Goal: Task Accomplishment & Management: Manage account settings

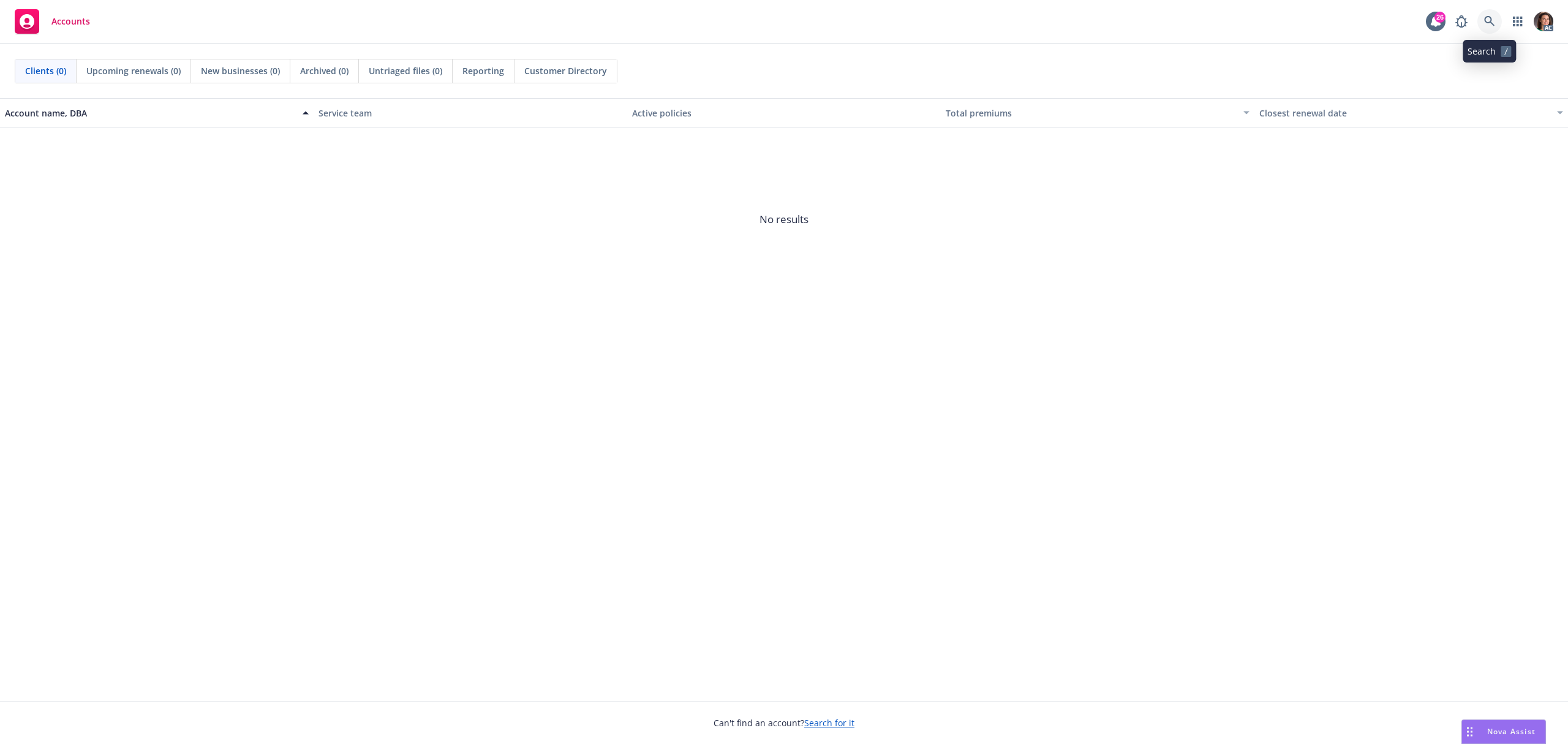
click at [1490, 22] on icon at bounding box center [1489, 21] width 10 height 10
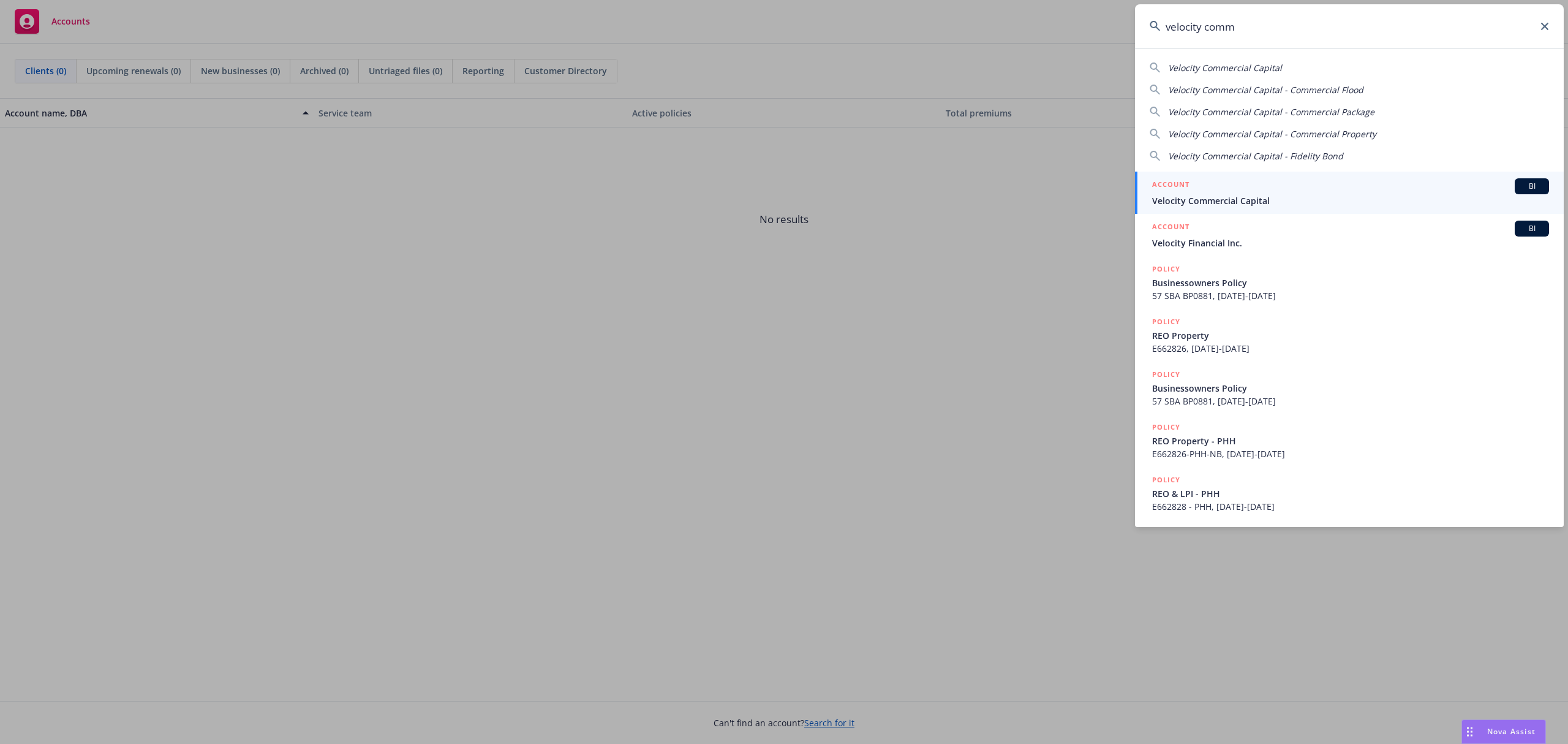
type input "velocity comm"
click at [1216, 198] on span "Velocity Commercial Capital" at bounding box center [1351, 200] width 397 height 13
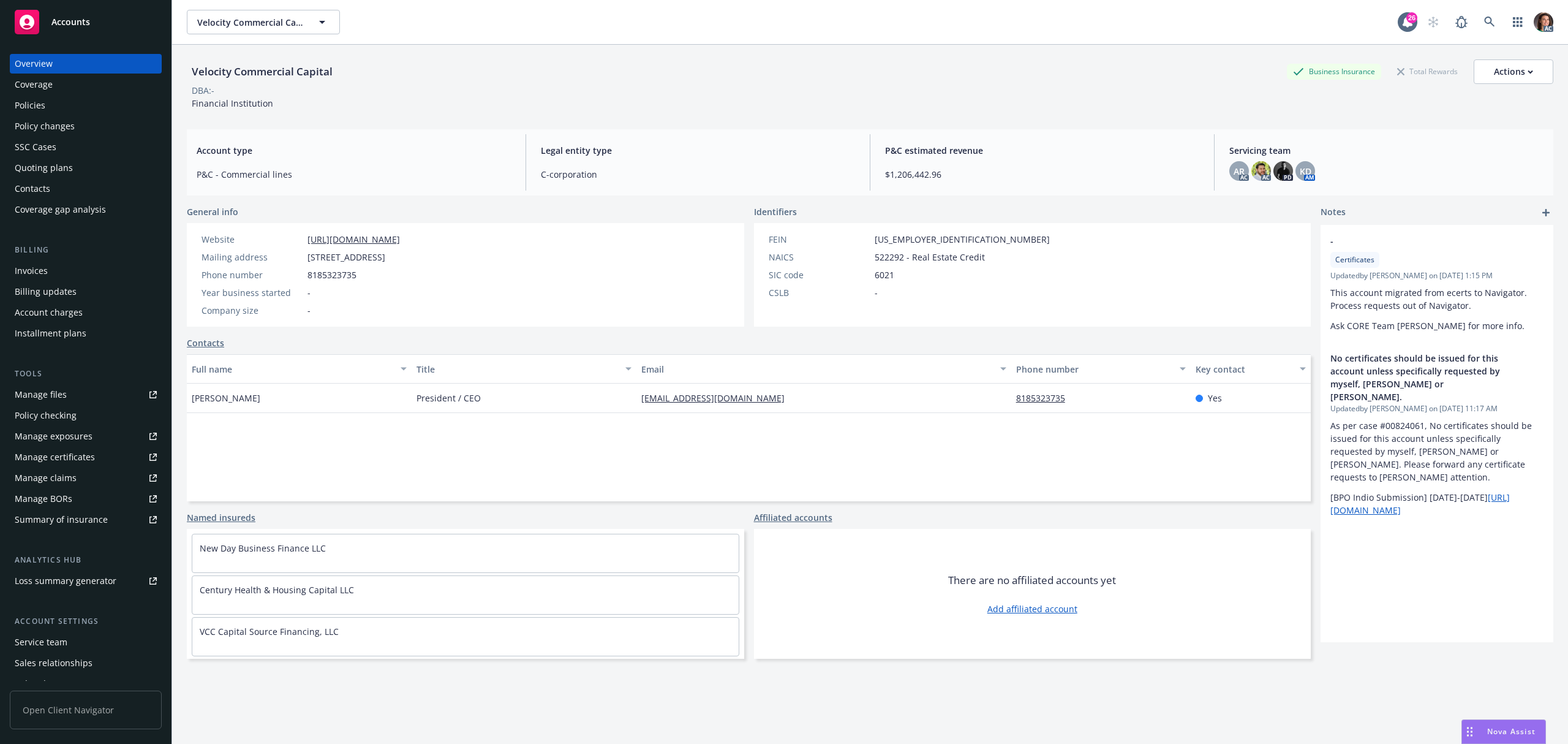
click at [41, 102] on div "Policies" at bounding box center [30, 105] width 31 height 20
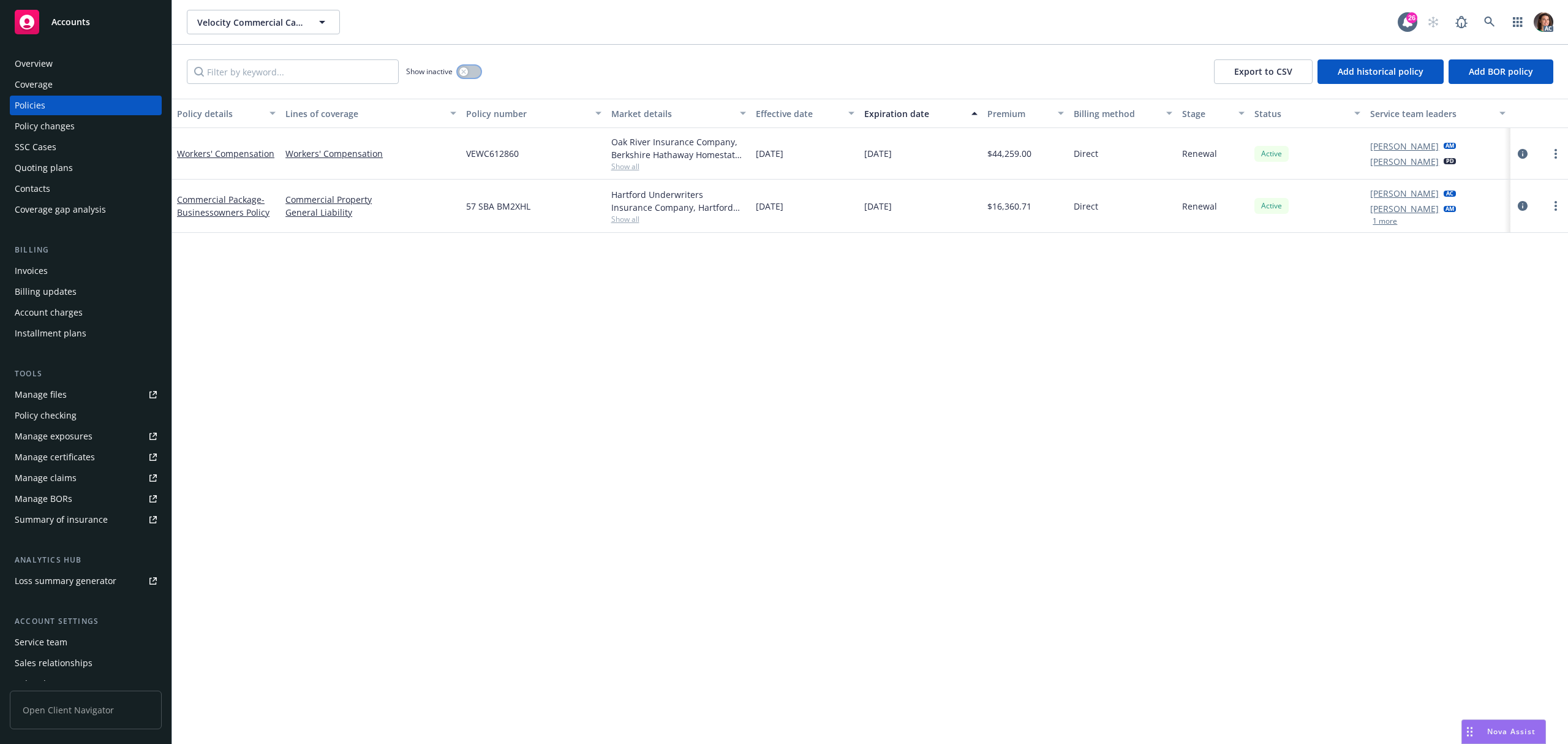
click at [468, 70] on div "button" at bounding box center [464, 72] width 9 height 9
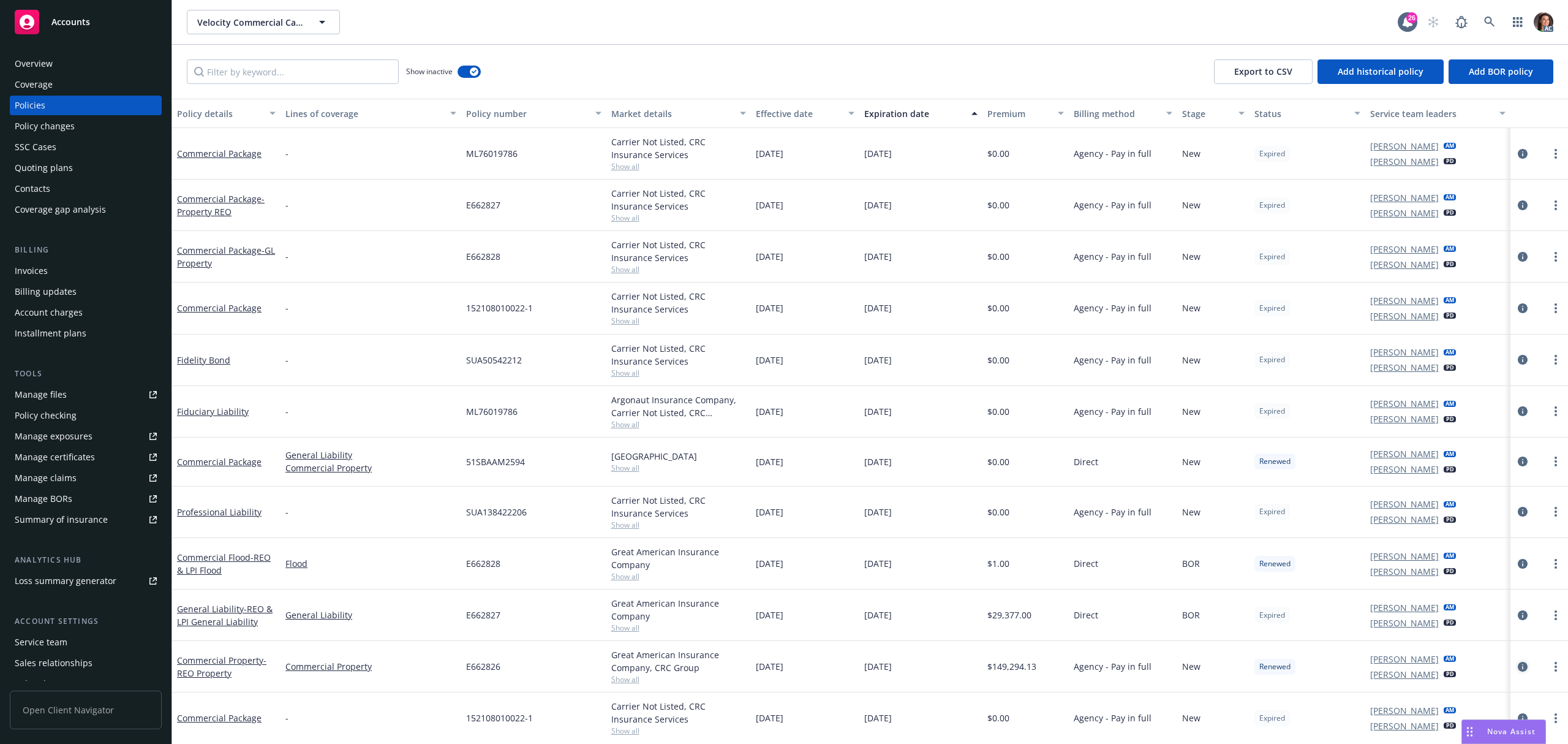
click at [1518, 672] on icon "circleInformation" at bounding box center [1522, 666] width 10 height 10
click at [1511, 616] on div "Velocity Commercial Capital Velocity Commercial Capital 26 AC Show inactive Exp…" at bounding box center [869, 372] width 1395 height 744
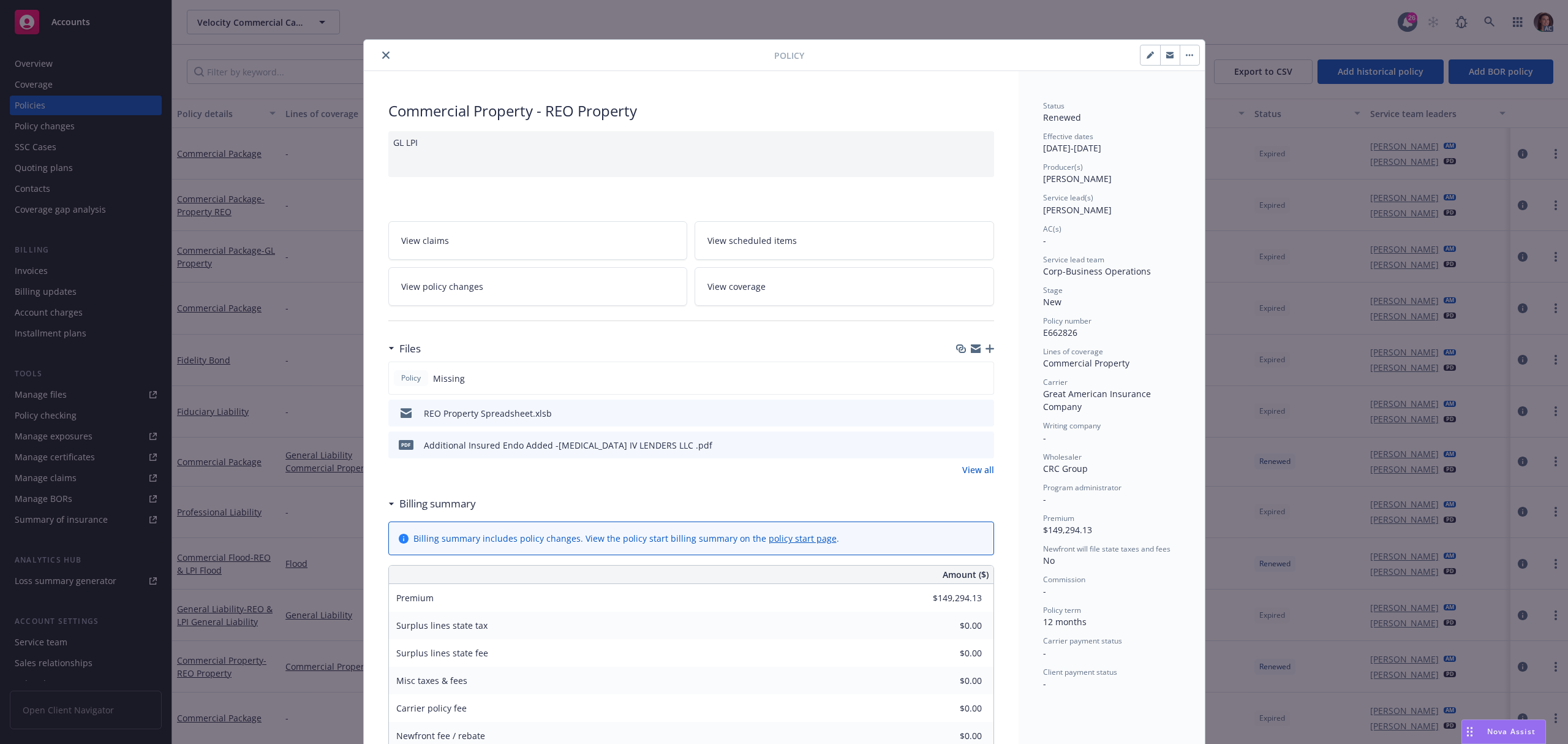
click at [382, 61] on button "close" at bounding box center [386, 55] width 15 height 15
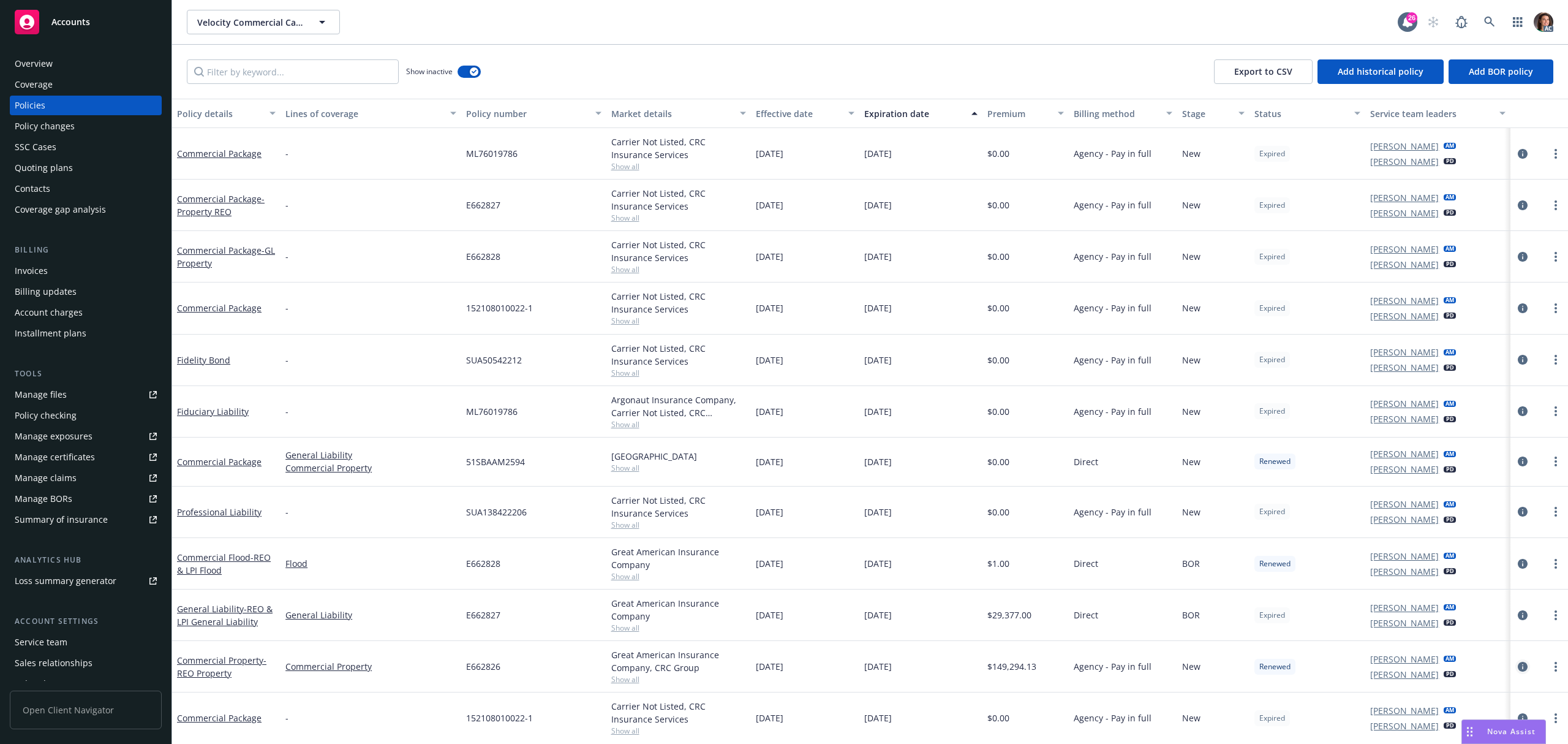
click at [1518, 668] on icon "circleInformation" at bounding box center [1522, 666] width 10 height 10
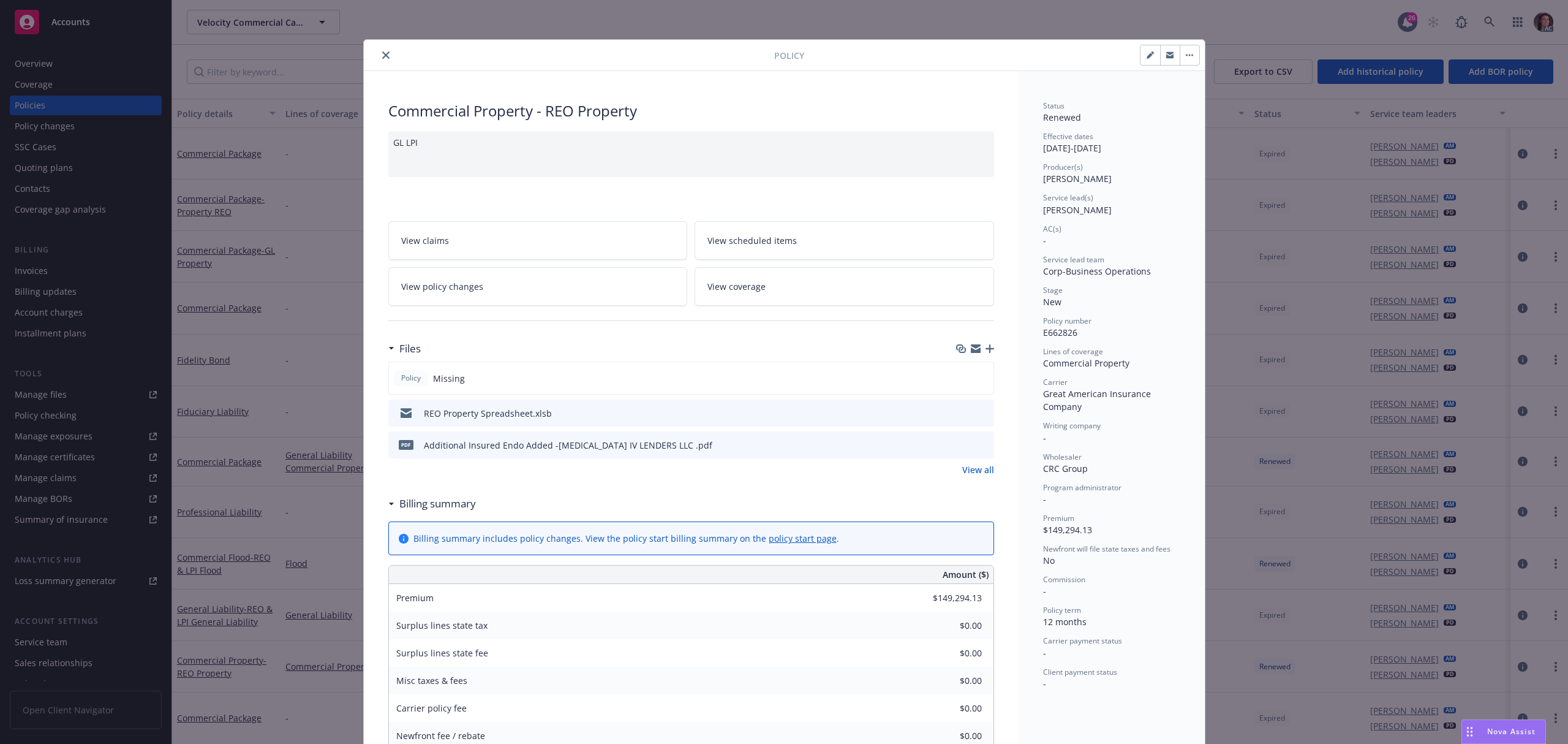
scroll to position [37, 0]
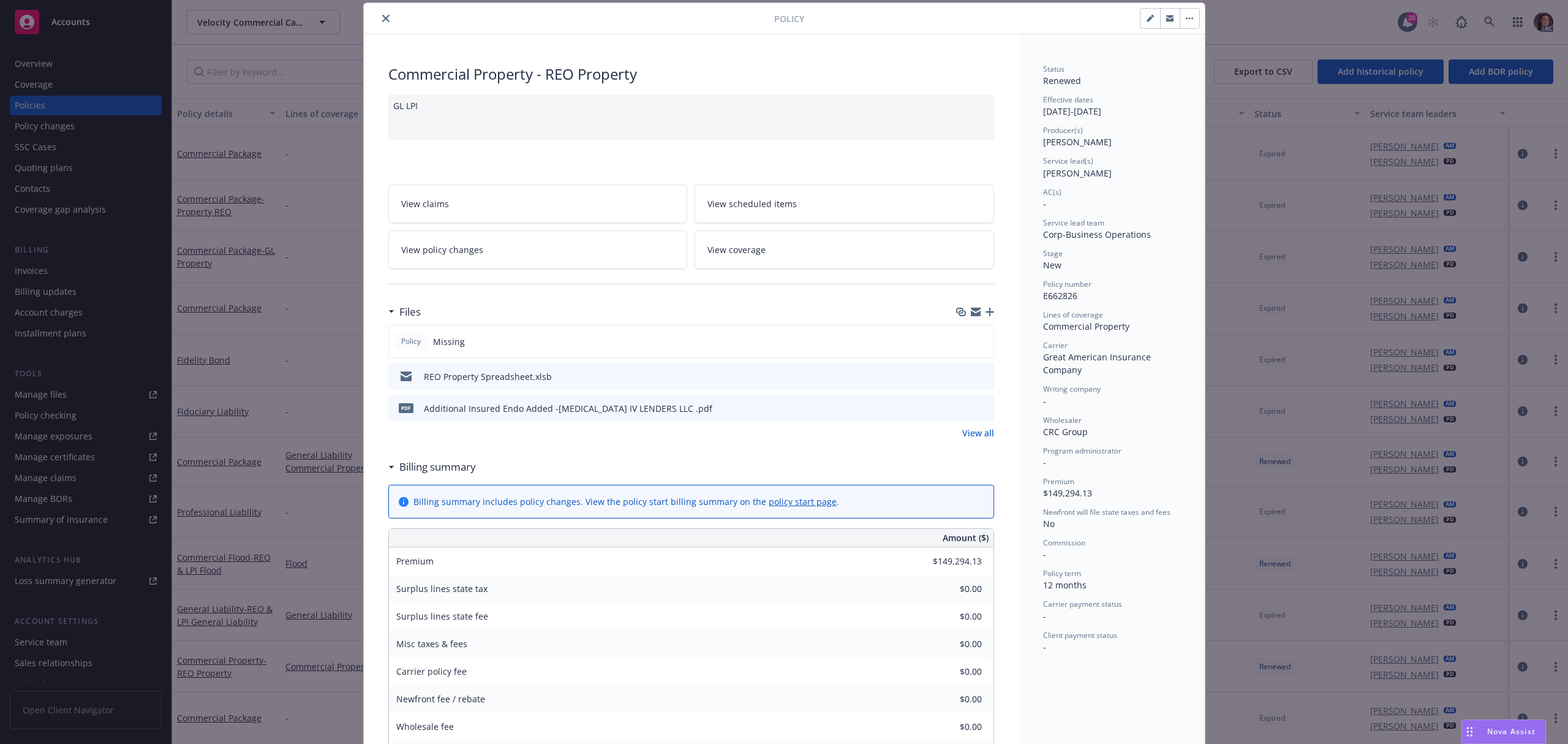
click at [383, 20] on icon "close" at bounding box center [386, 18] width 7 height 7
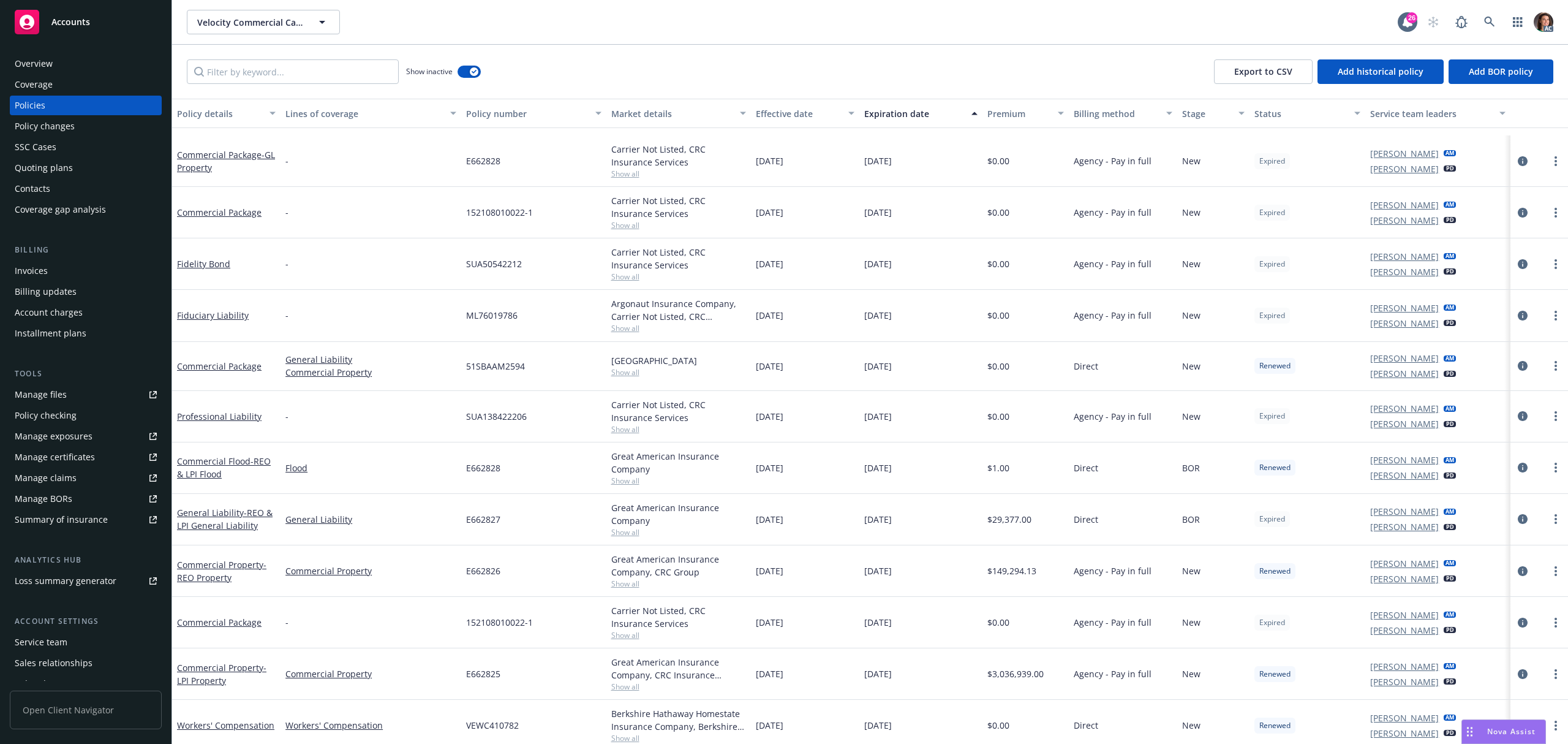
scroll to position [163, 0]
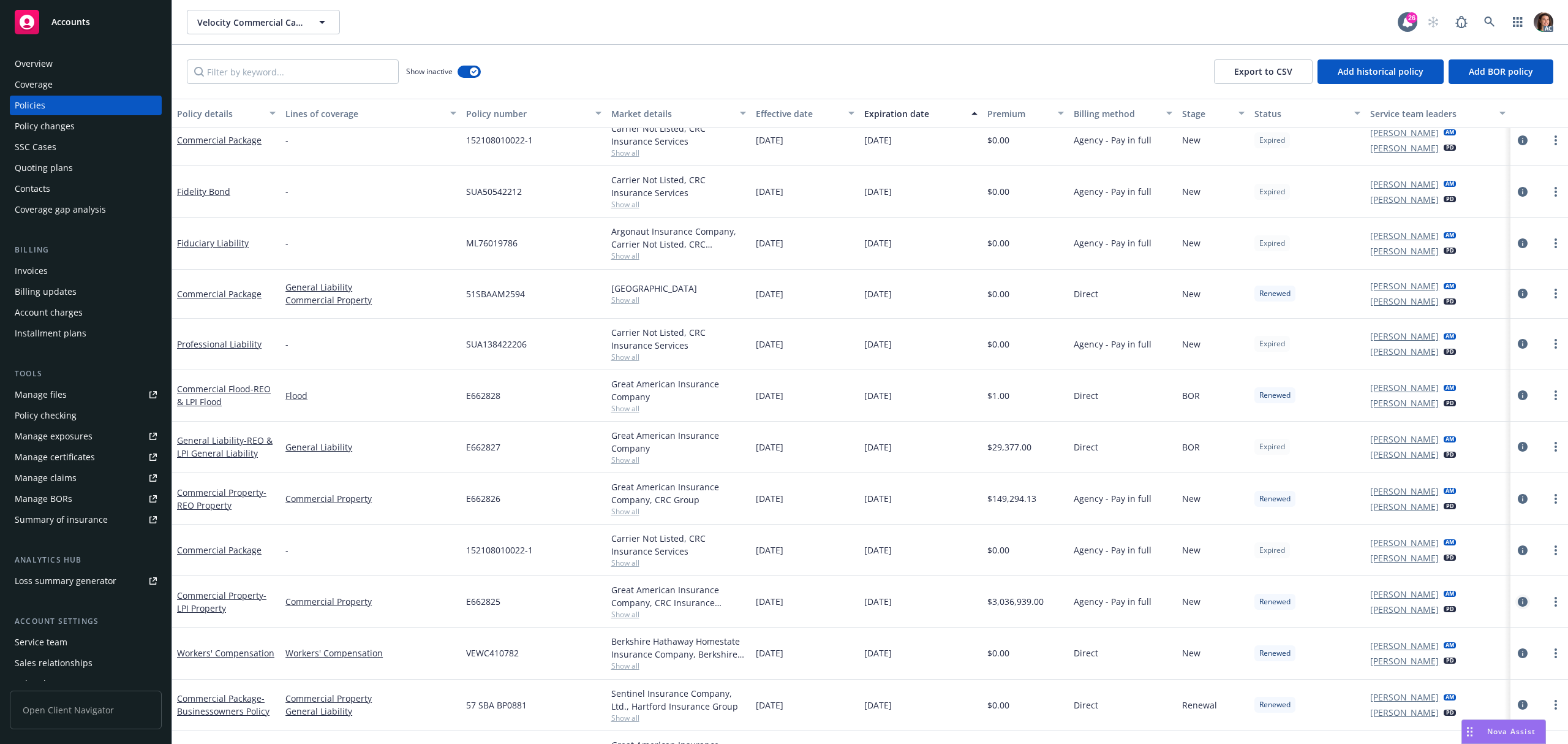
click at [1518, 602] on icon "circleInformation" at bounding box center [1522, 601] width 10 height 10
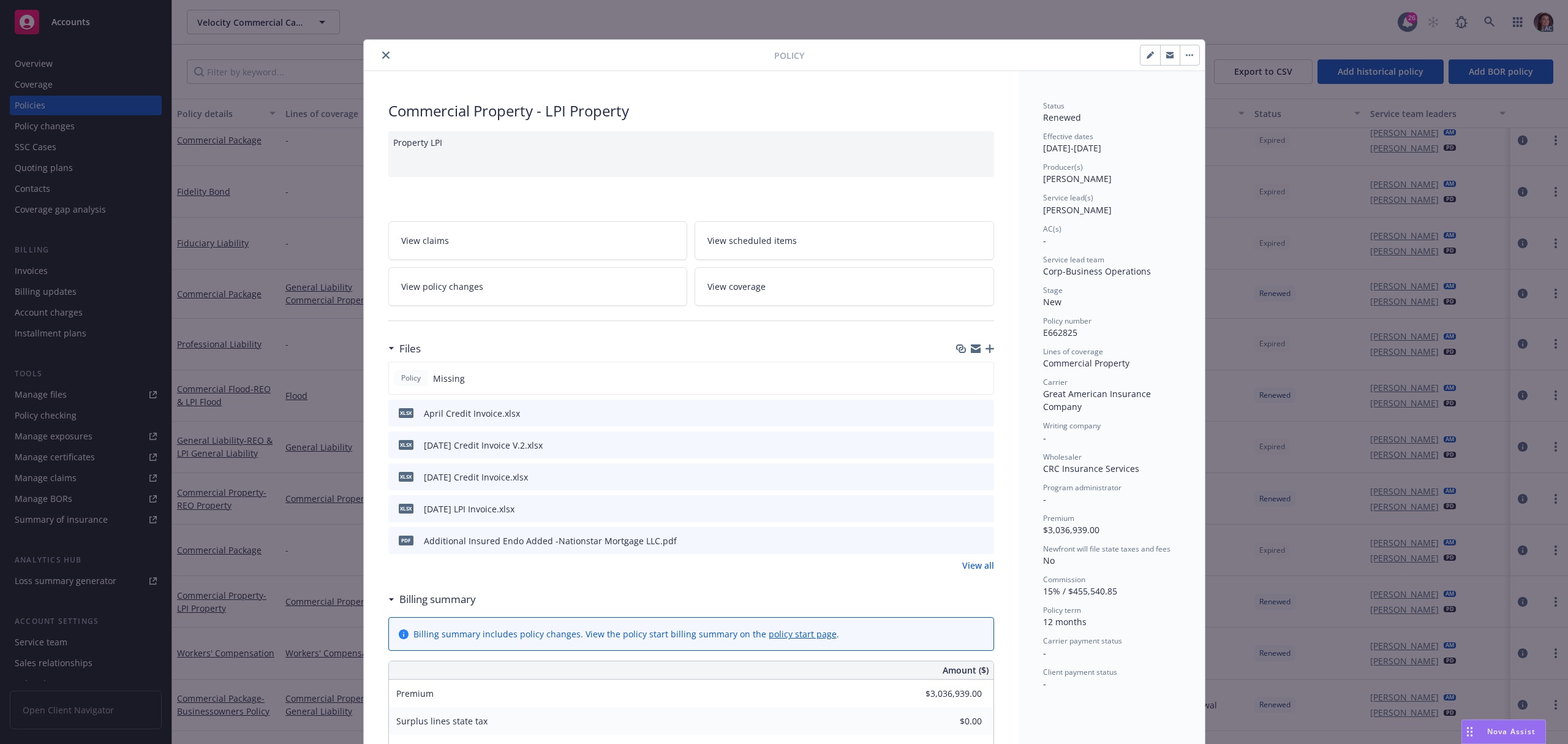
click at [964, 570] on link "View all" at bounding box center [978, 565] width 32 height 13
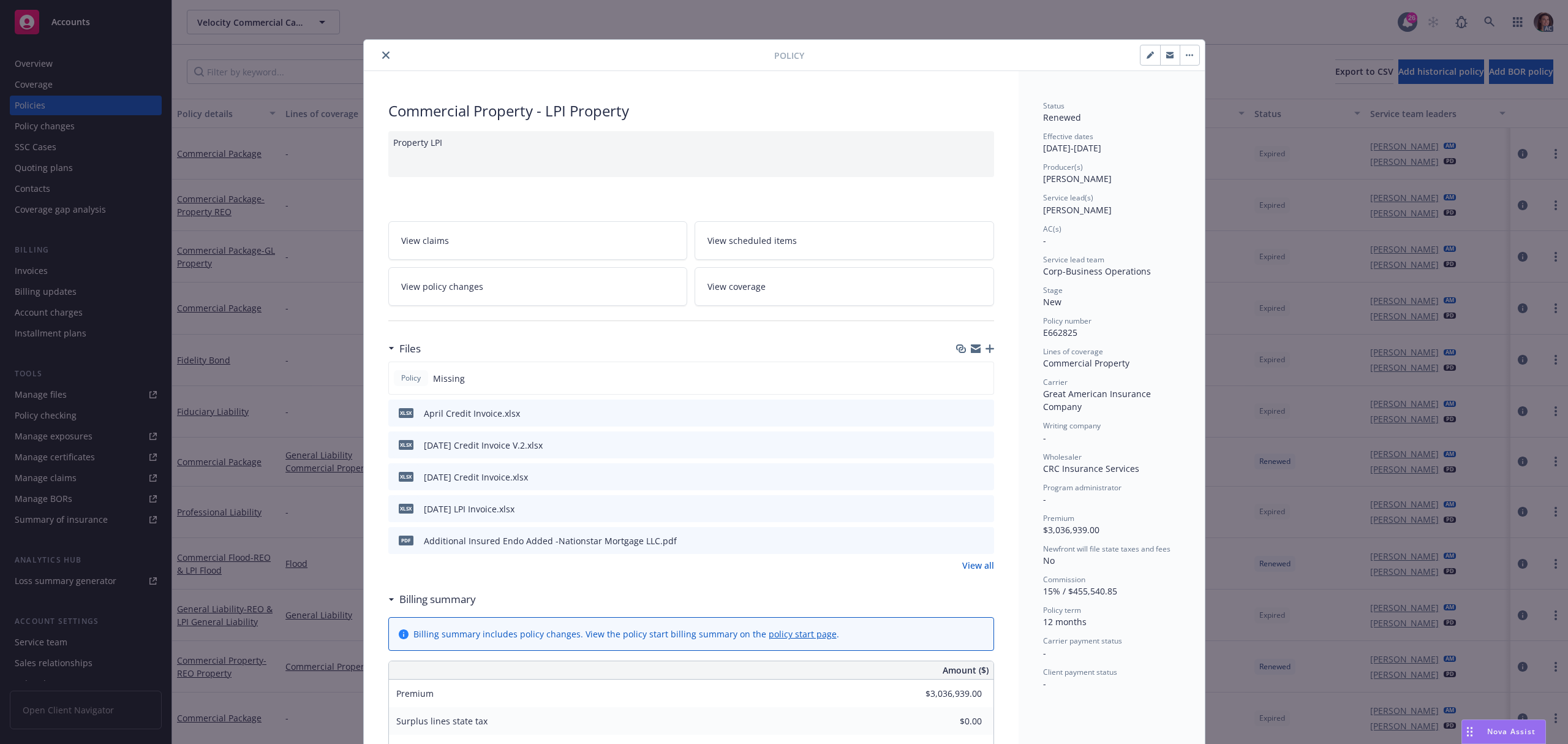
click at [382, 55] on icon "close" at bounding box center [386, 55] width 7 height 7
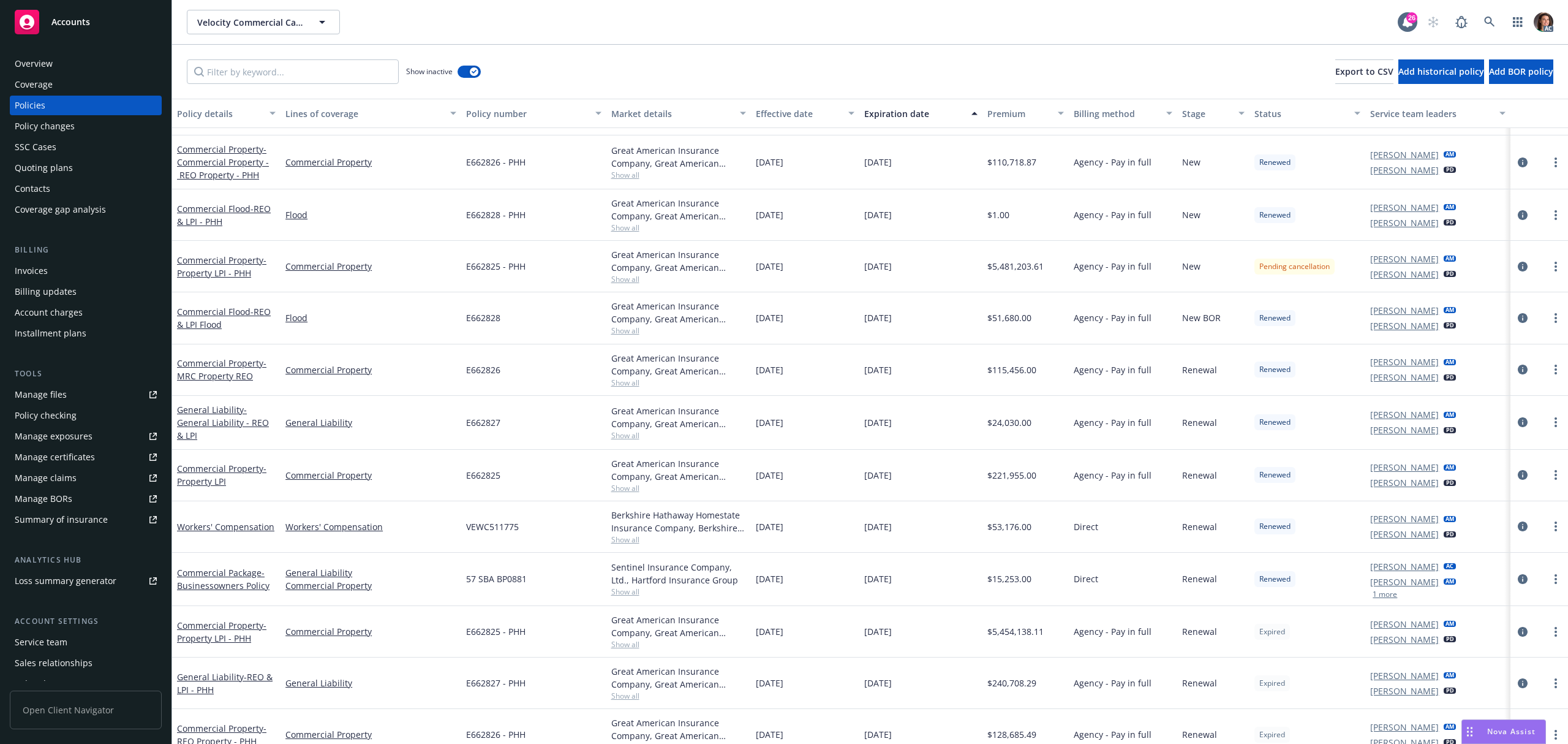
scroll to position [816, 0]
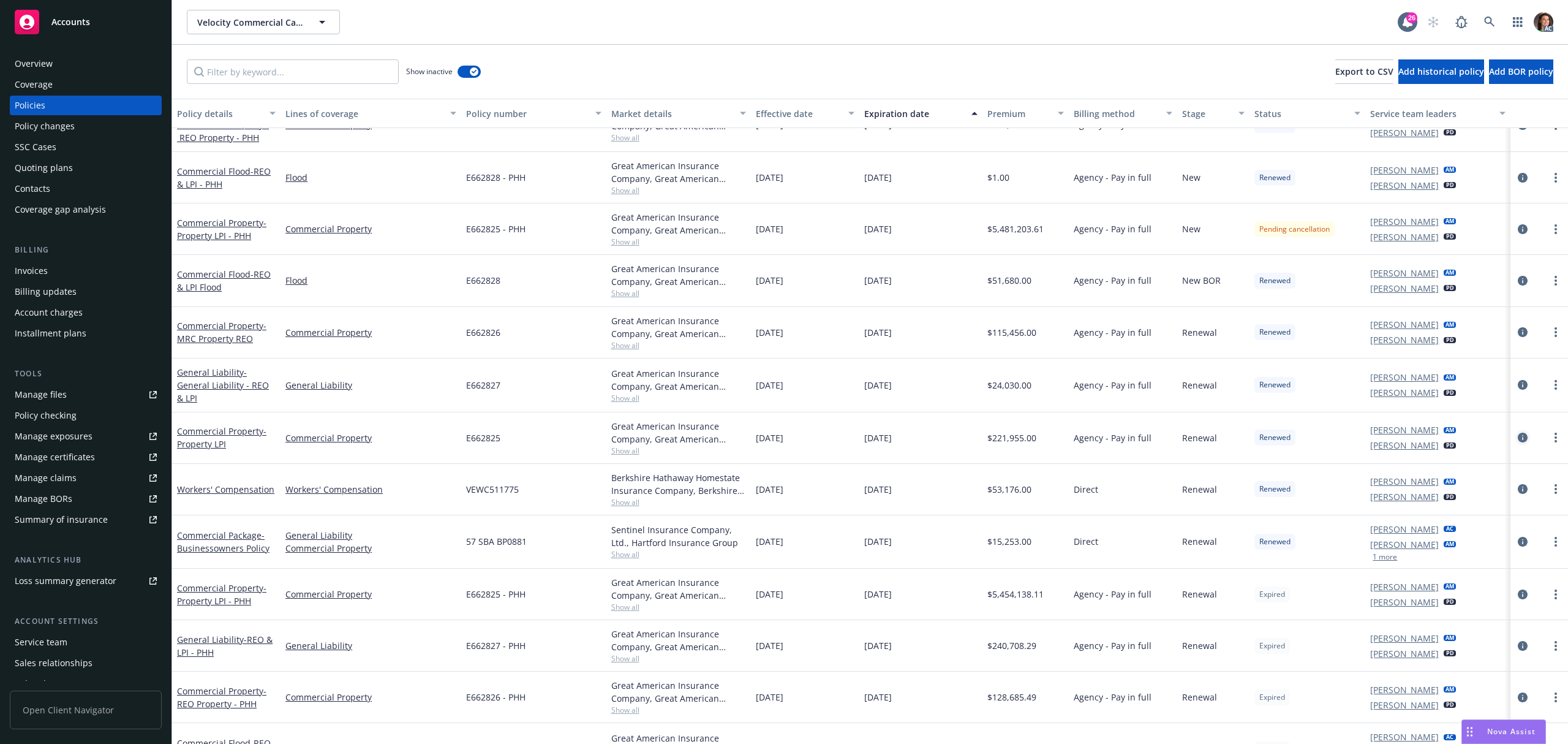
click at [1518, 439] on icon "circleInformation" at bounding box center [1522, 437] width 10 height 10
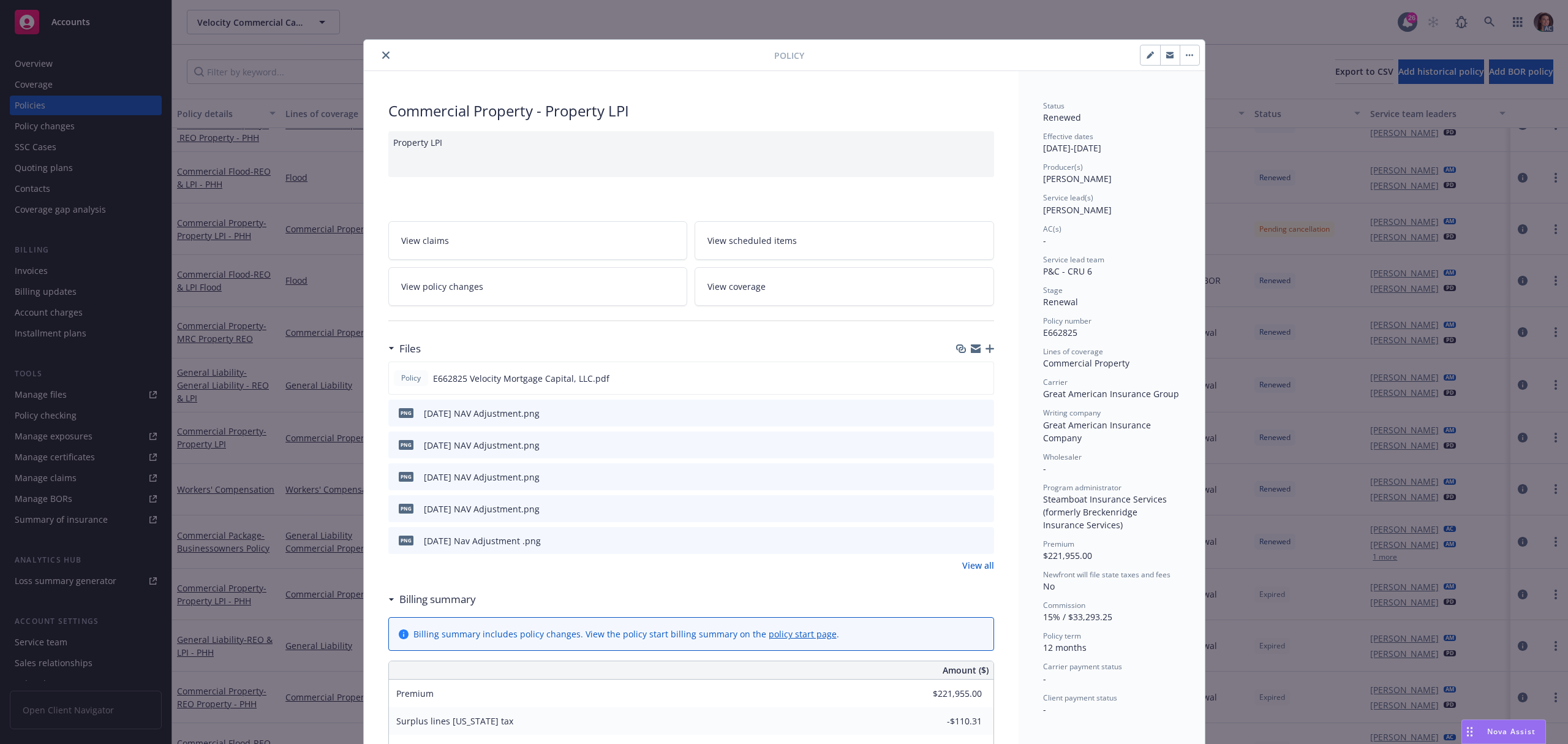
click at [971, 571] on link "View all" at bounding box center [978, 565] width 32 height 13
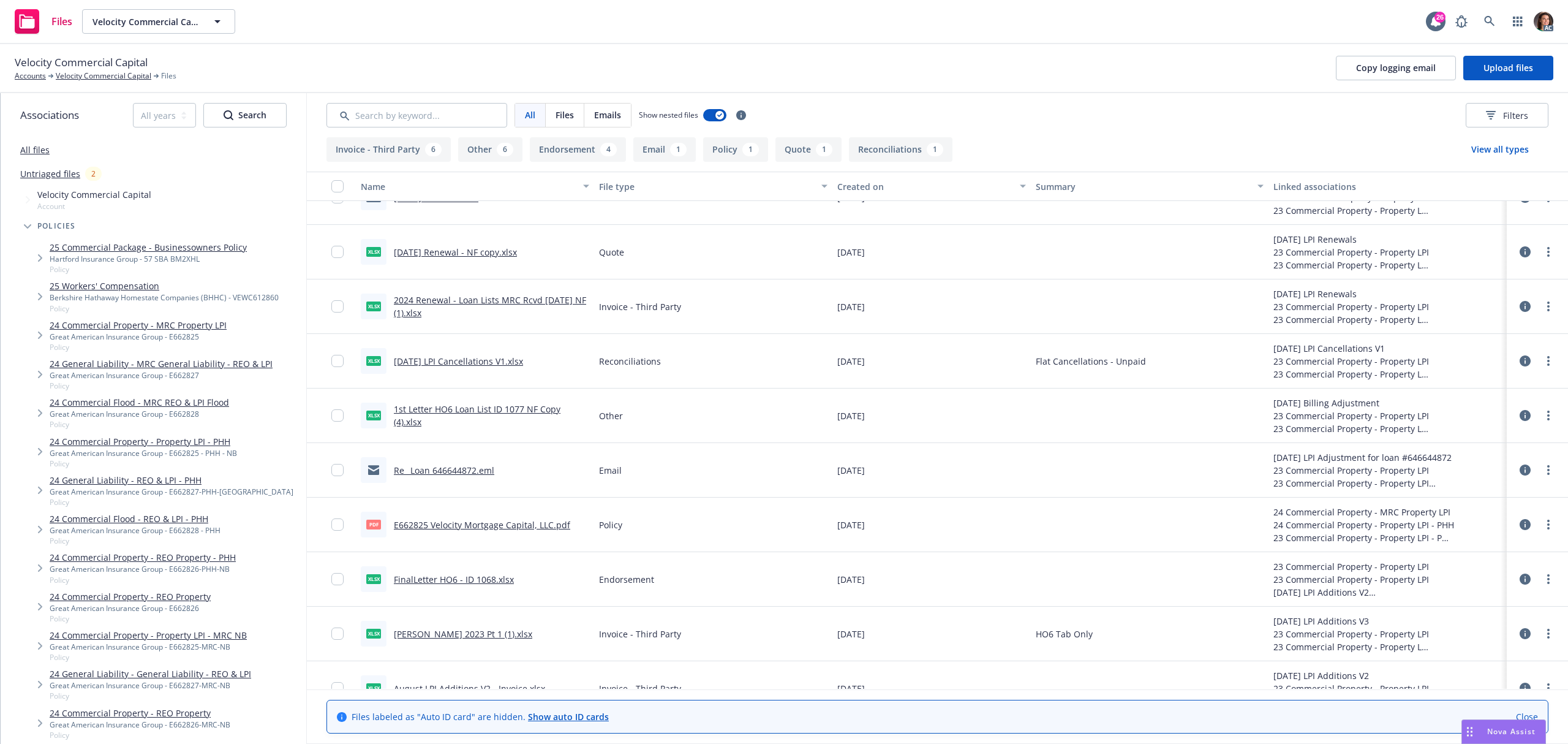
scroll to position [490, 0]
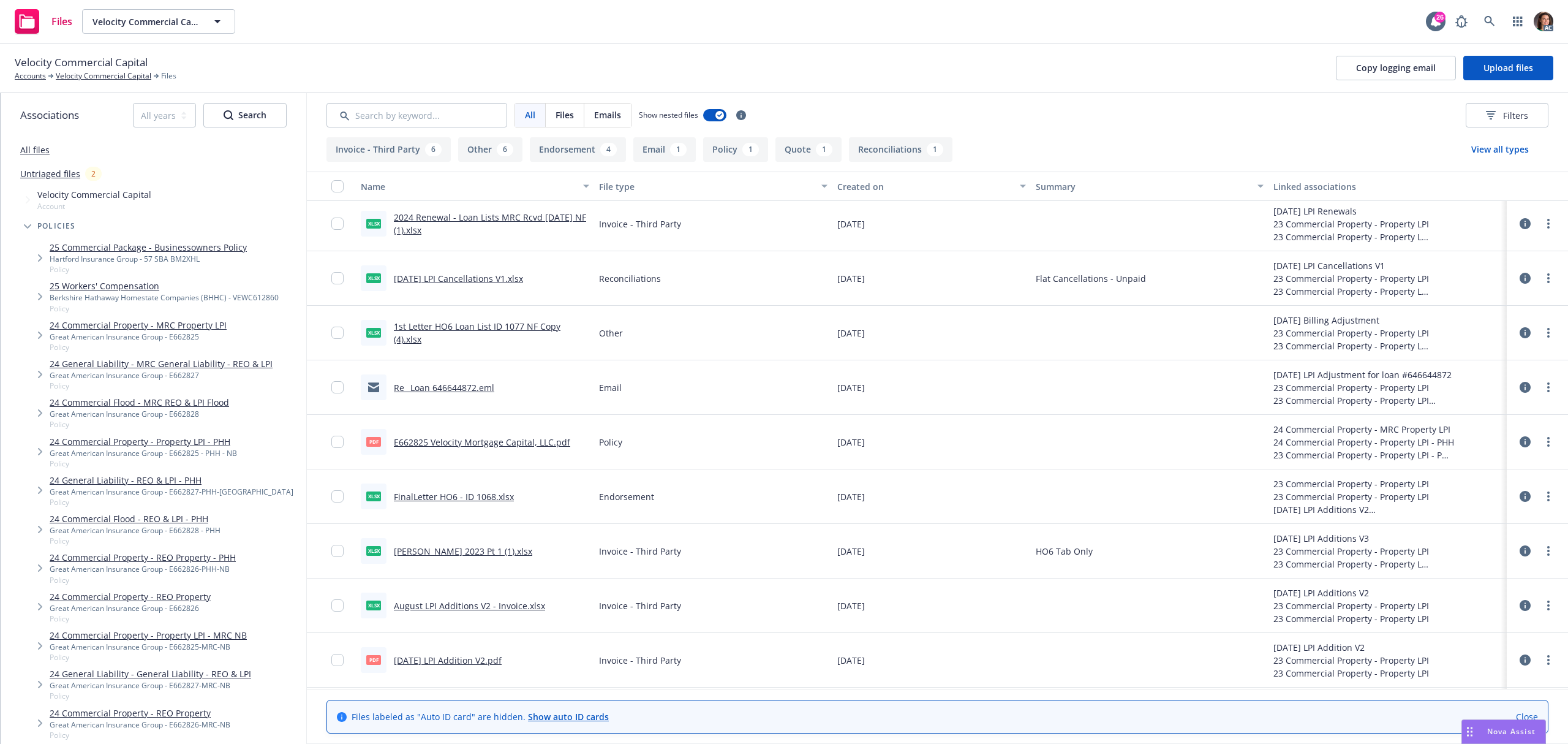
click at [505, 442] on link "E662825 Velocity Mortgage Capital, LLC.pdf" at bounding box center [481, 442] width 176 height 12
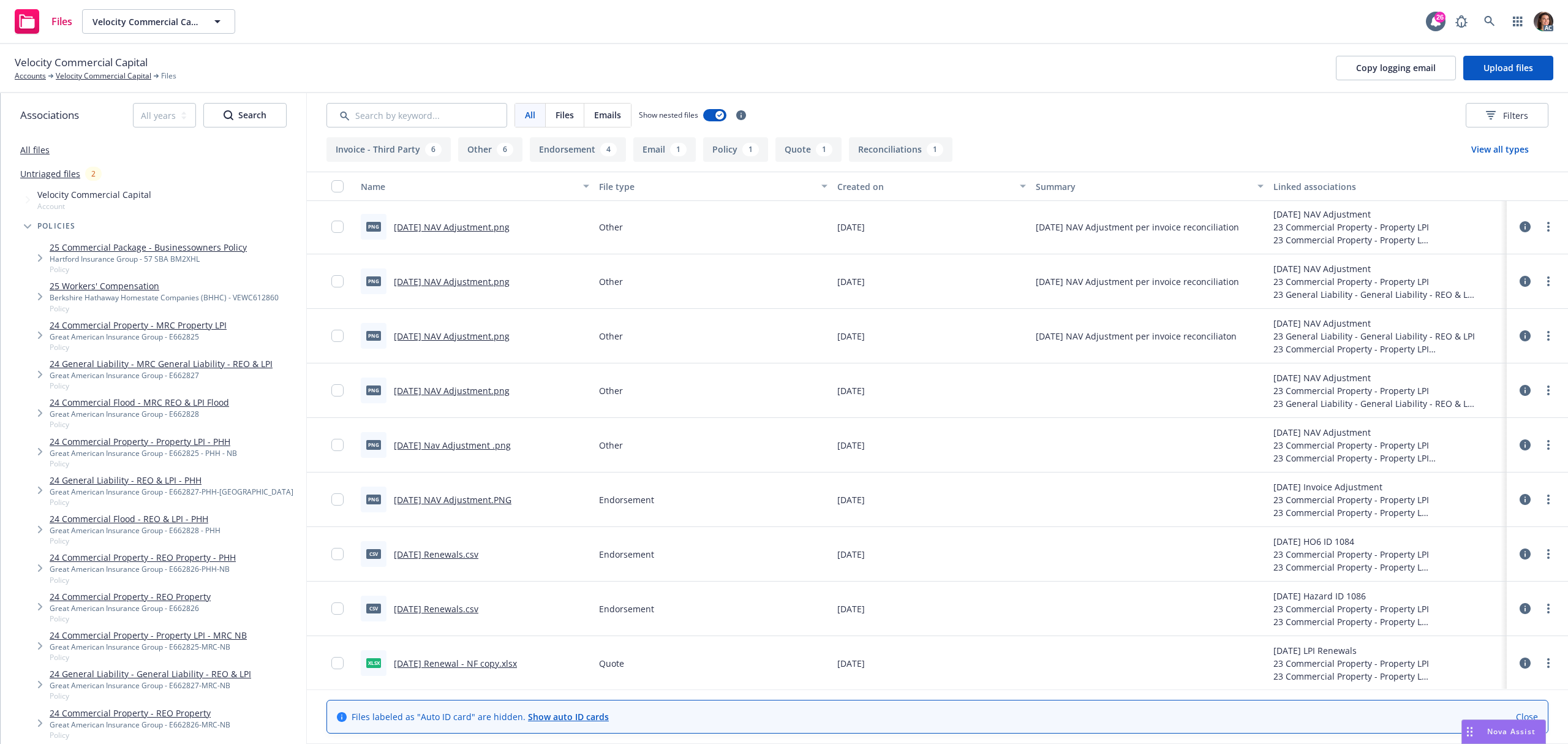
scroll to position [0, 0]
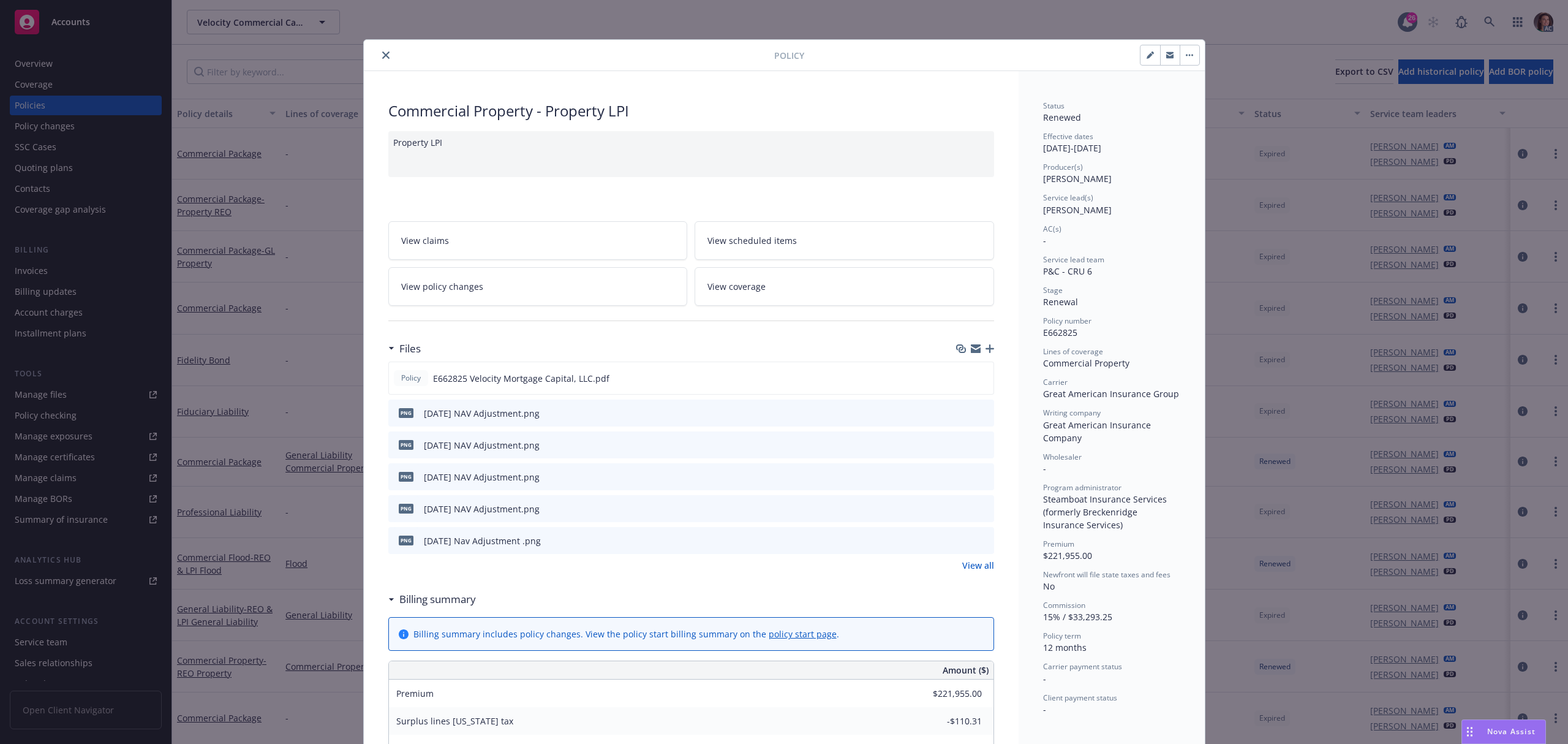
click at [383, 60] on button "close" at bounding box center [386, 55] width 15 height 15
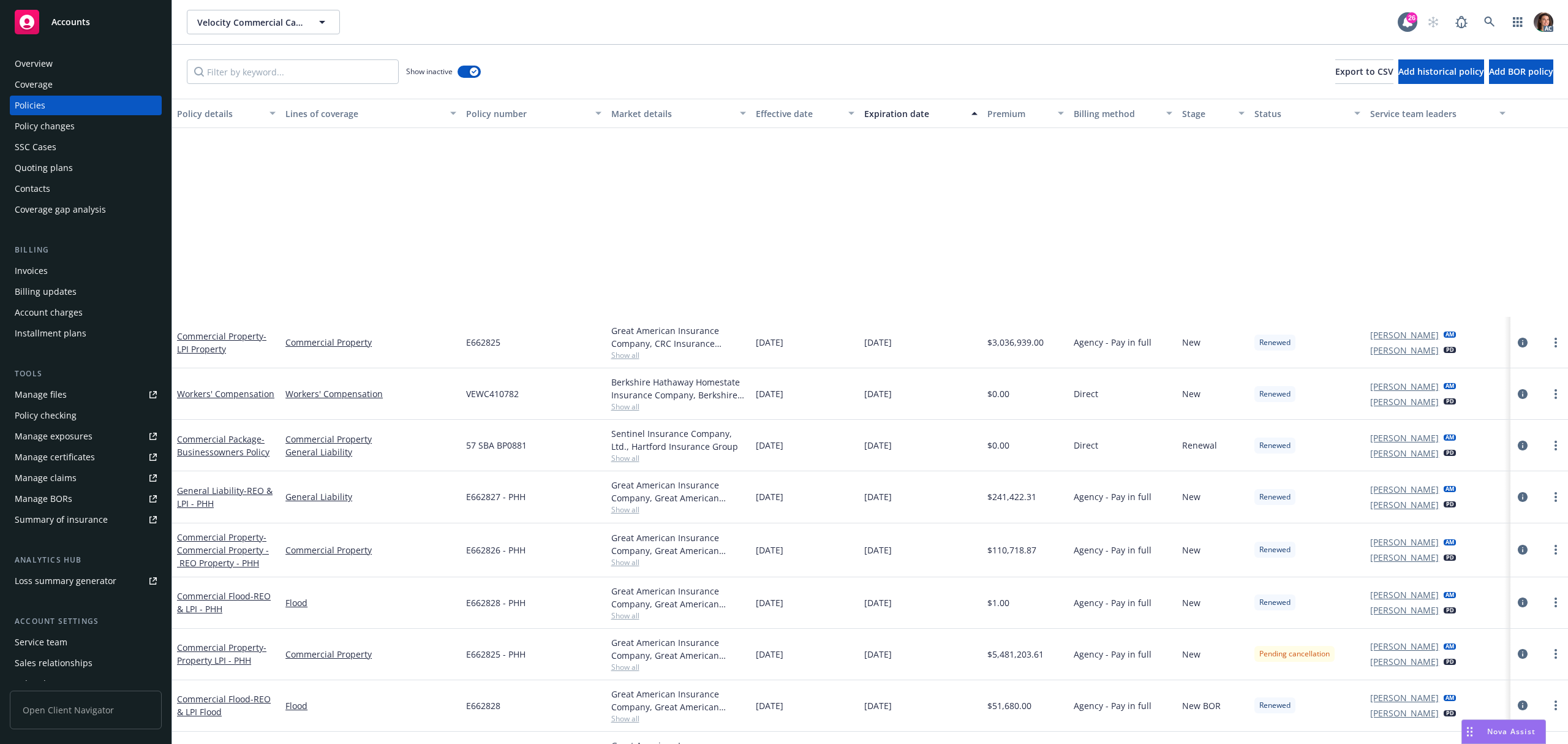
scroll to position [653, 0]
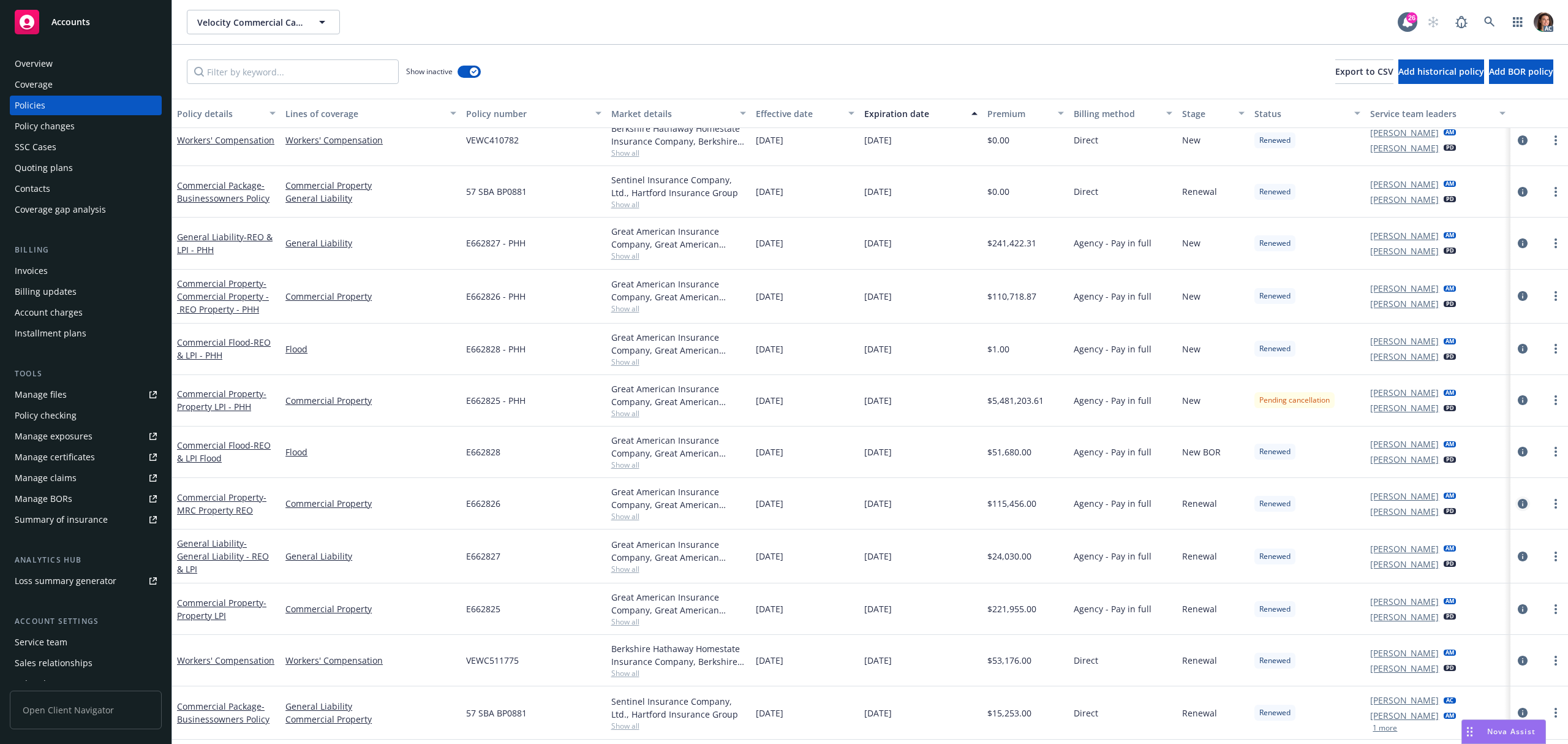
click at [1518, 501] on icon "circleInformation" at bounding box center [1522, 503] width 10 height 10
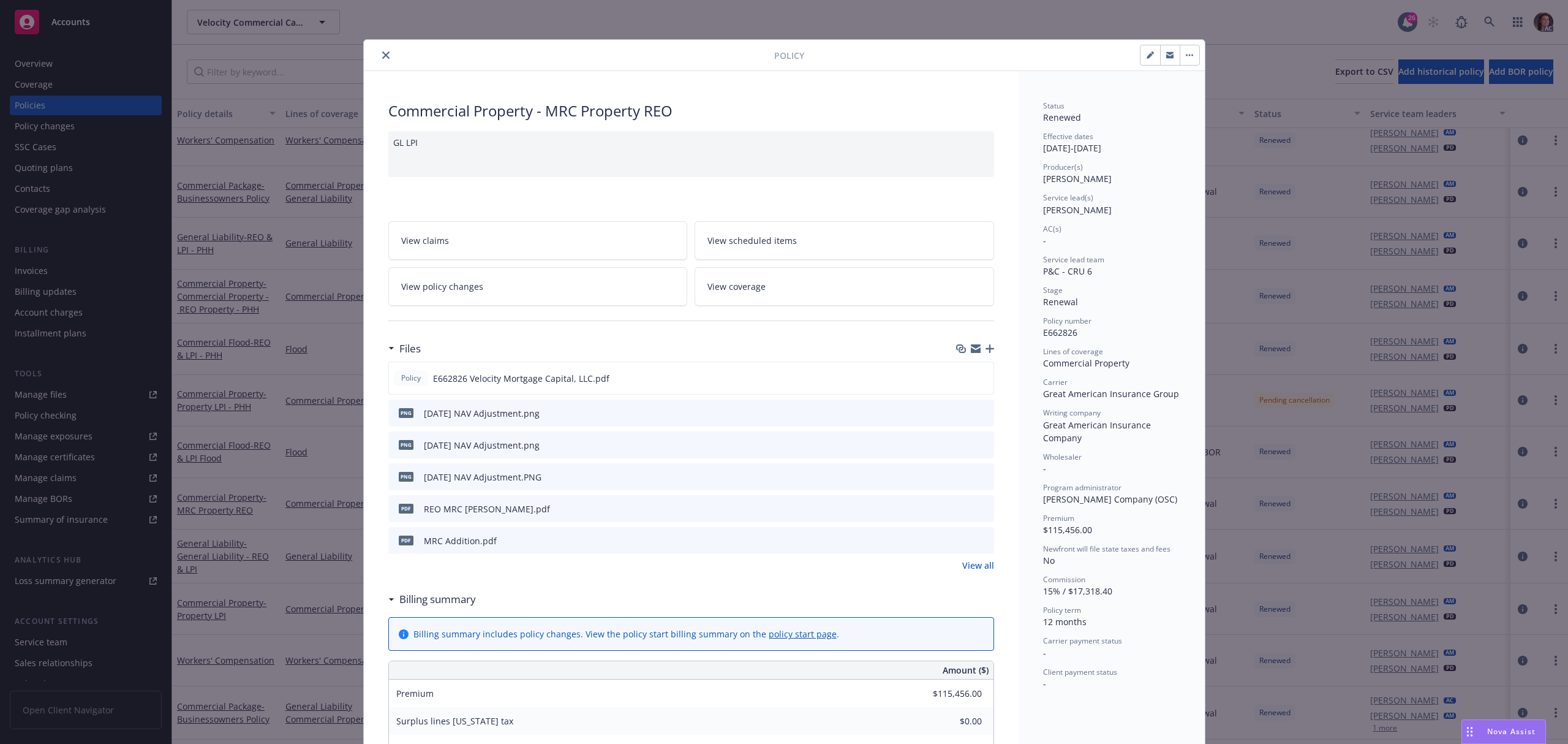
click at [983, 565] on link "View all" at bounding box center [978, 565] width 32 height 13
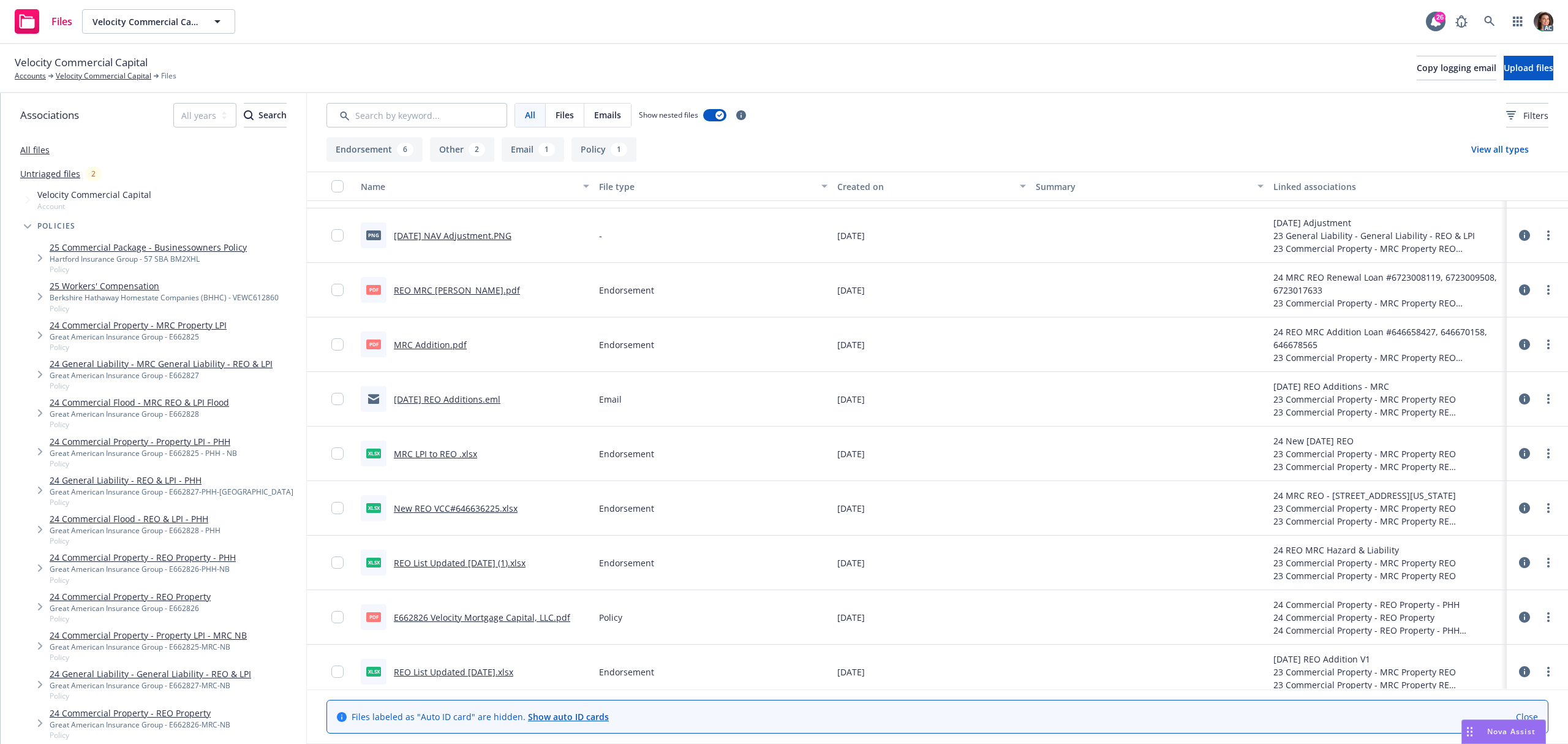
scroll to position [114, 0]
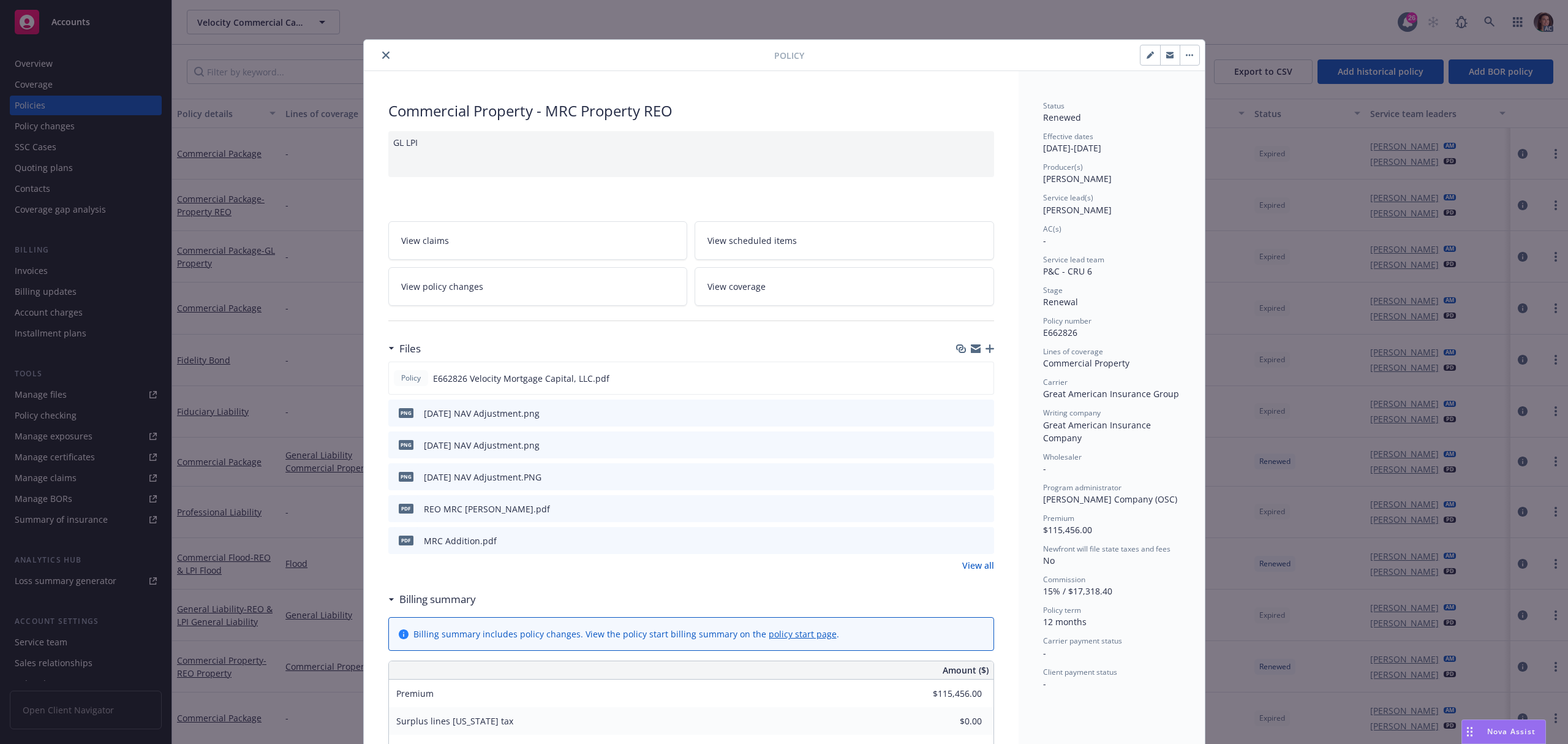
click at [382, 55] on icon "close" at bounding box center [386, 55] width 7 height 7
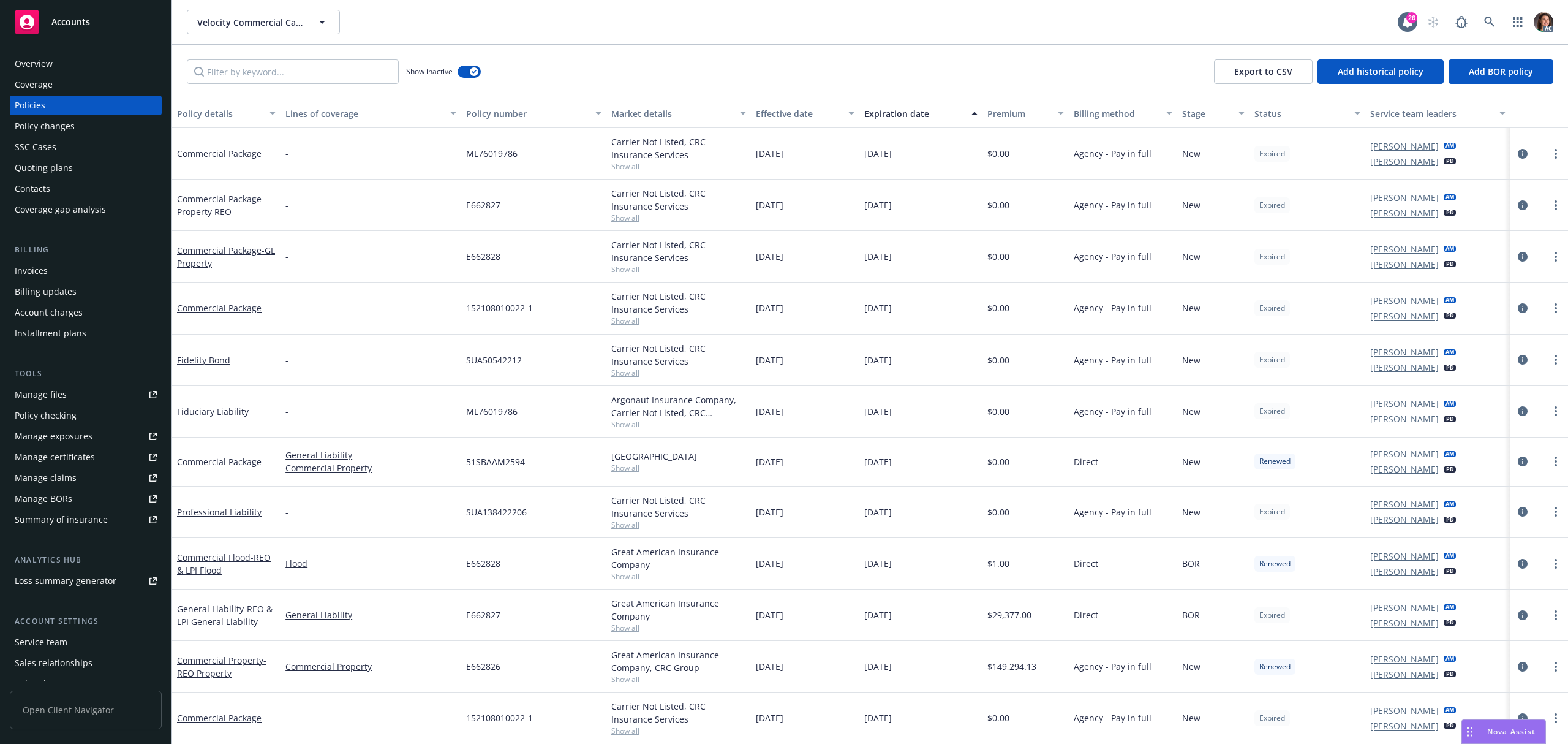
click at [55, 394] on div "Manage files" at bounding box center [41, 394] width 52 height 20
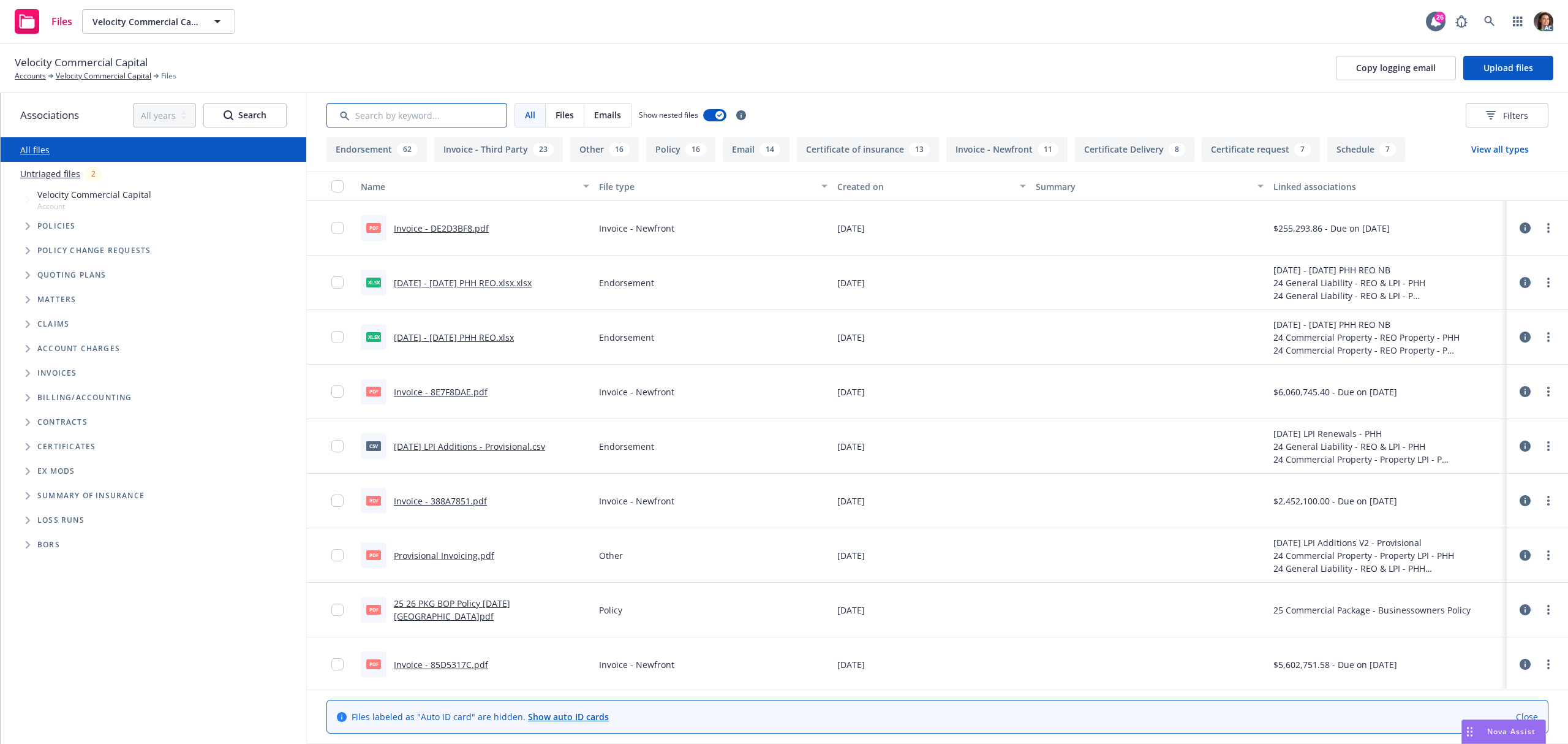
click at [408, 113] on input "Search by keyword..." at bounding box center [417, 115] width 181 height 24
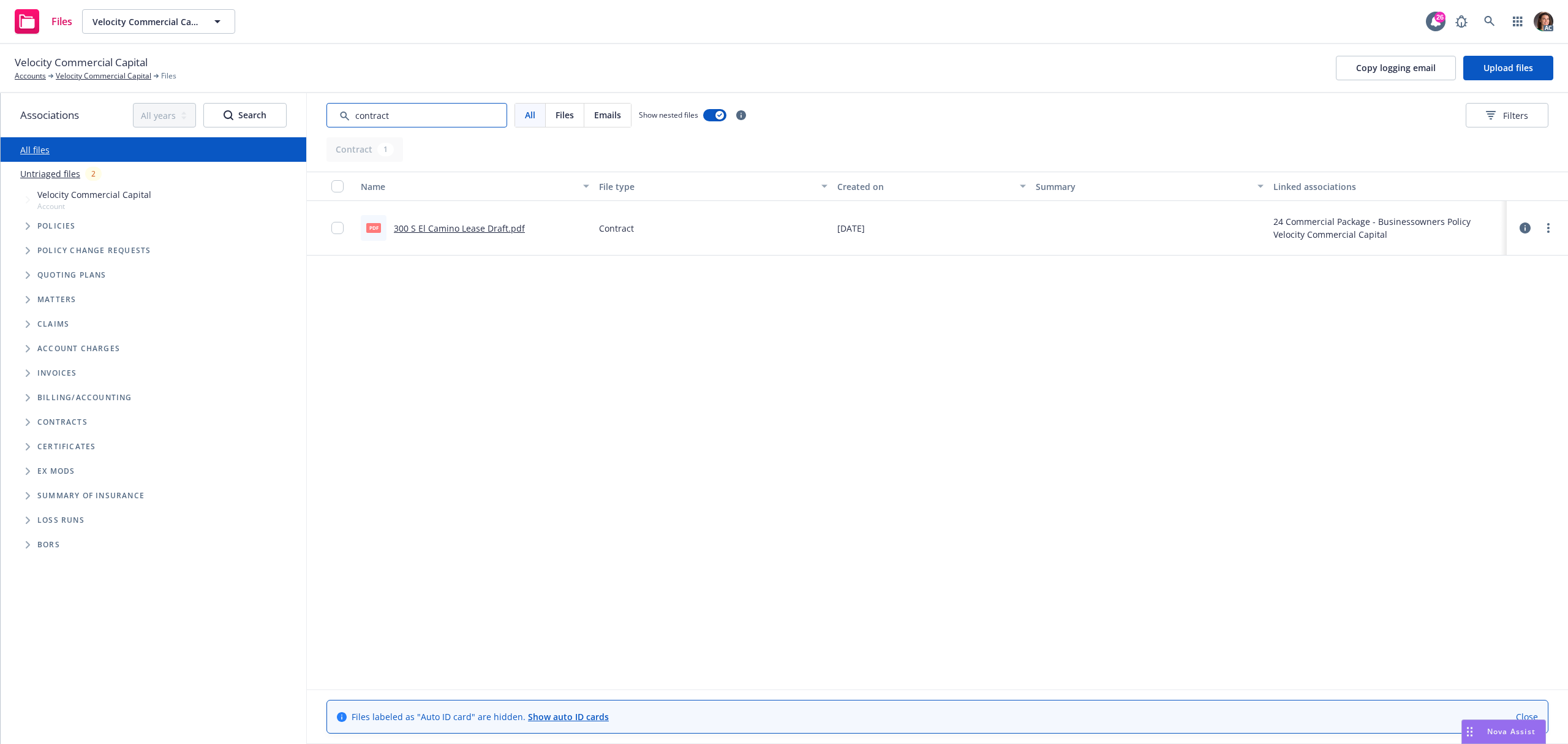
drag, startPoint x: 428, startPoint y: 109, endPoint x: 302, endPoint y: 114, distance: 126.1
click at [302, 114] on div "Associations All years 2027 2026 2025 2024 2023 2022 2021 2020 2019 2018 2017 2…" at bounding box center [784, 418] width 1567 height 650
click at [440, 229] on link "Broker Fee Agreement.pdf" at bounding box center [447, 229] width 108 height 12
drag, startPoint x: 397, startPoint y: 118, endPoint x: 299, endPoint y: 125, distance: 98.2
click at [299, 125] on div "Associations All years 2027 2026 2025 2024 2023 2022 2021 2020 2019 2018 2017 2…" at bounding box center [784, 418] width 1567 height 650
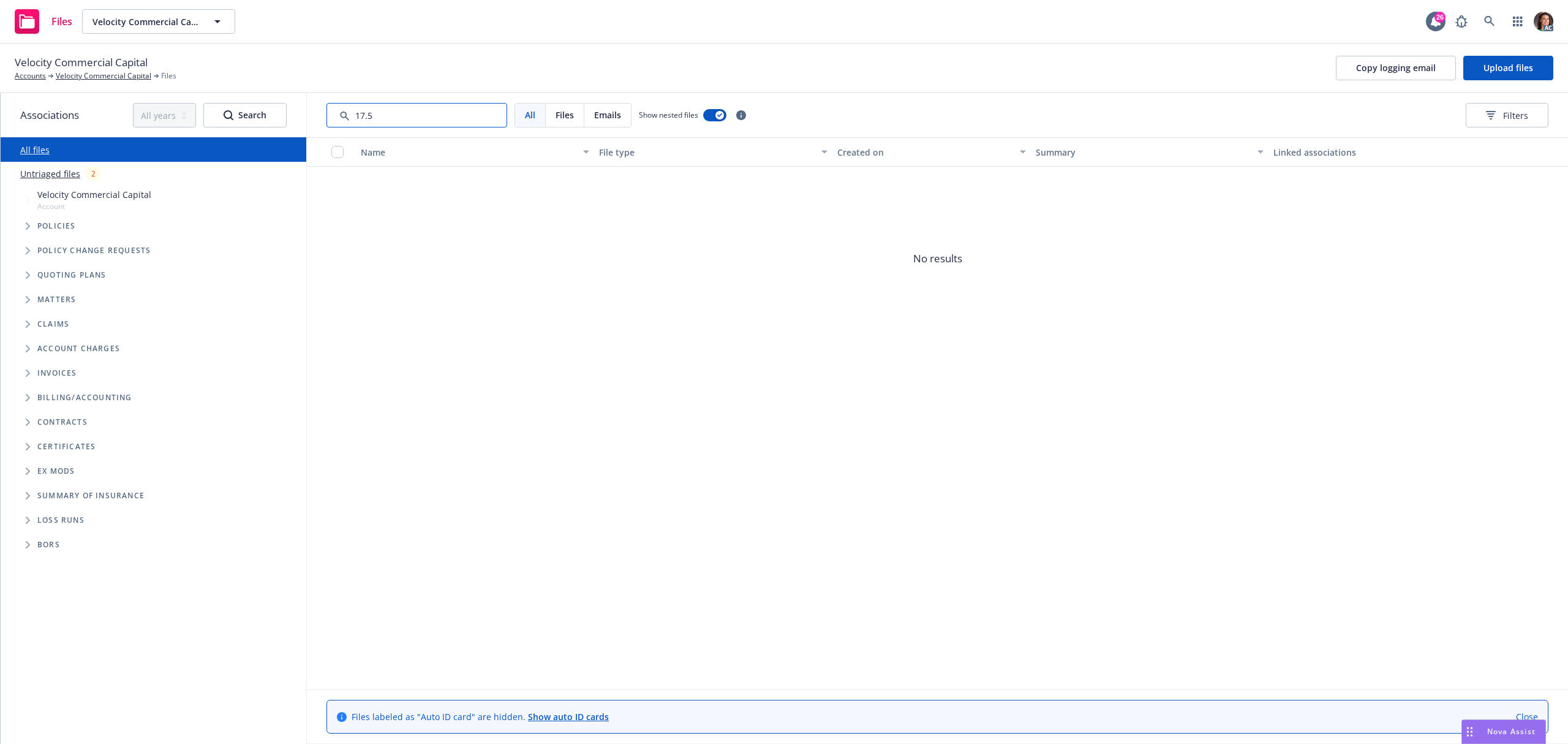
drag, startPoint x: 391, startPoint y: 120, endPoint x: 304, endPoint y: 131, distance: 87.7
click at [304, 131] on div "Associations All years 2027 2026 2025 2024 2023 2022 2021 2020 2019 2018 2017 2…" at bounding box center [784, 418] width 1567 height 650
drag, startPoint x: 436, startPoint y: 119, endPoint x: 309, endPoint y: 120, distance: 127.0
click at [310, 121] on div "All Files Emails Show nested files Filters" at bounding box center [937, 115] width 1261 height 44
type input "commission rate"
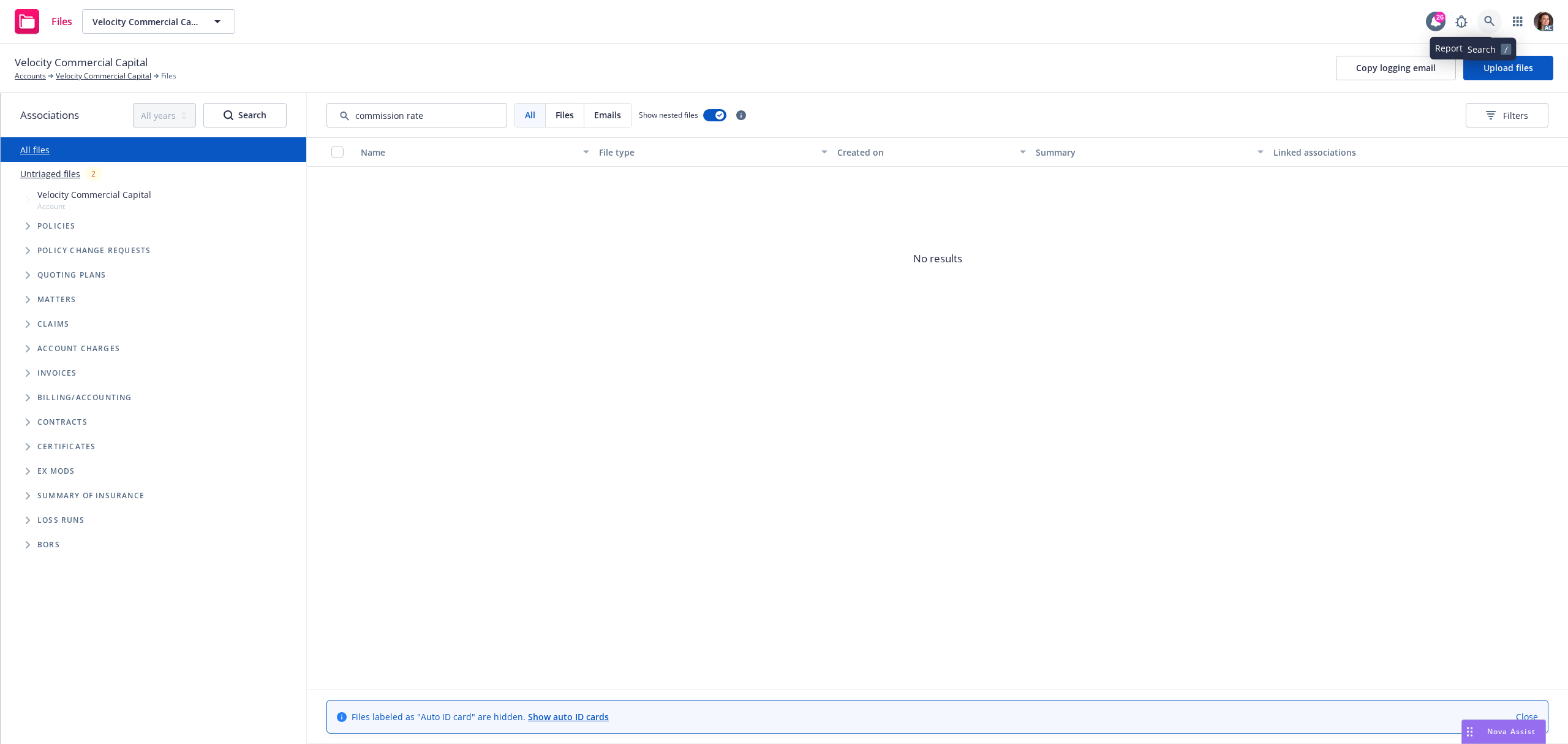
click at [1492, 17] on icon at bounding box center [1489, 21] width 11 height 11
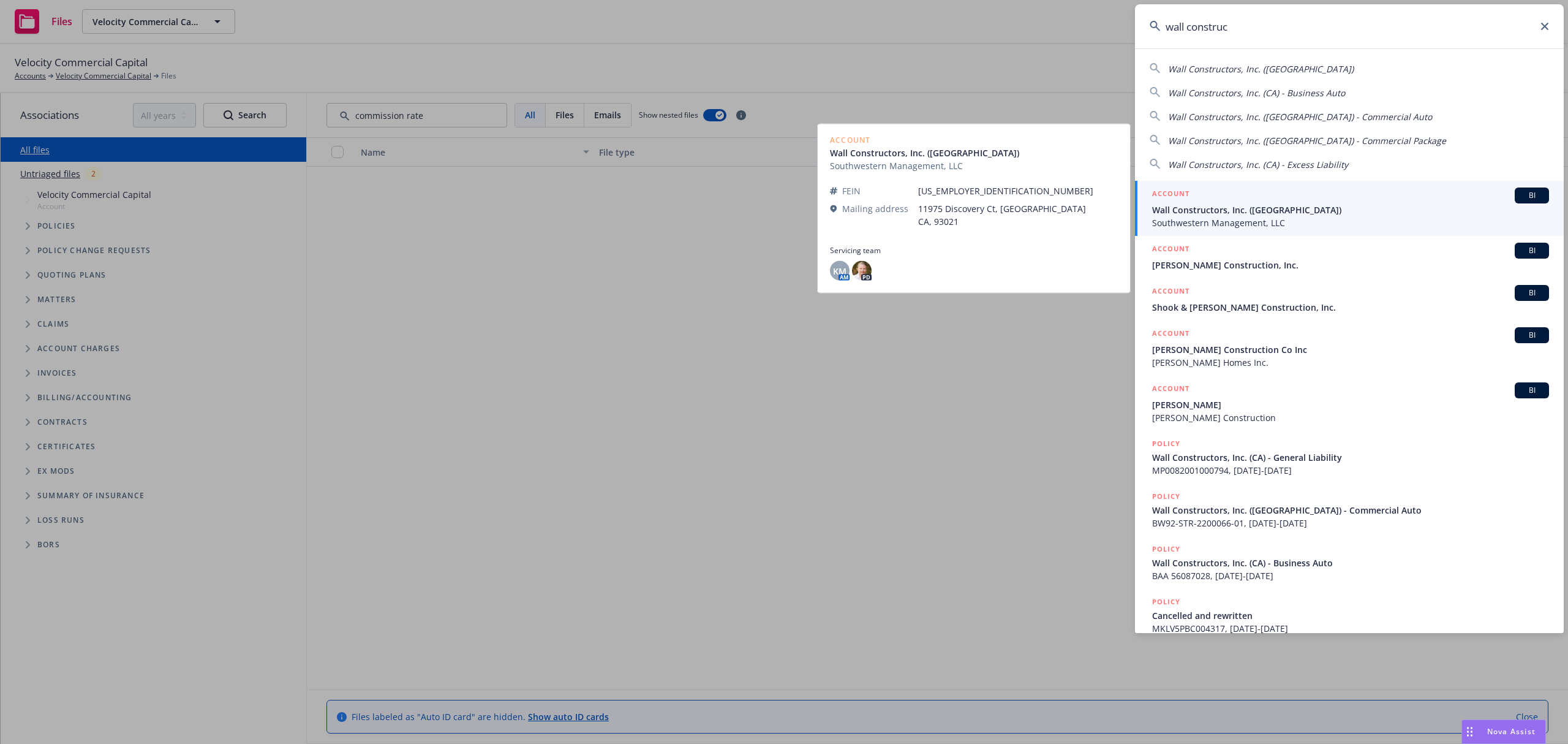
type input "wall construc"
click at [1224, 213] on span "Wall Constructors, Inc. (CA)" at bounding box center [1351, 209] width 397 height 13
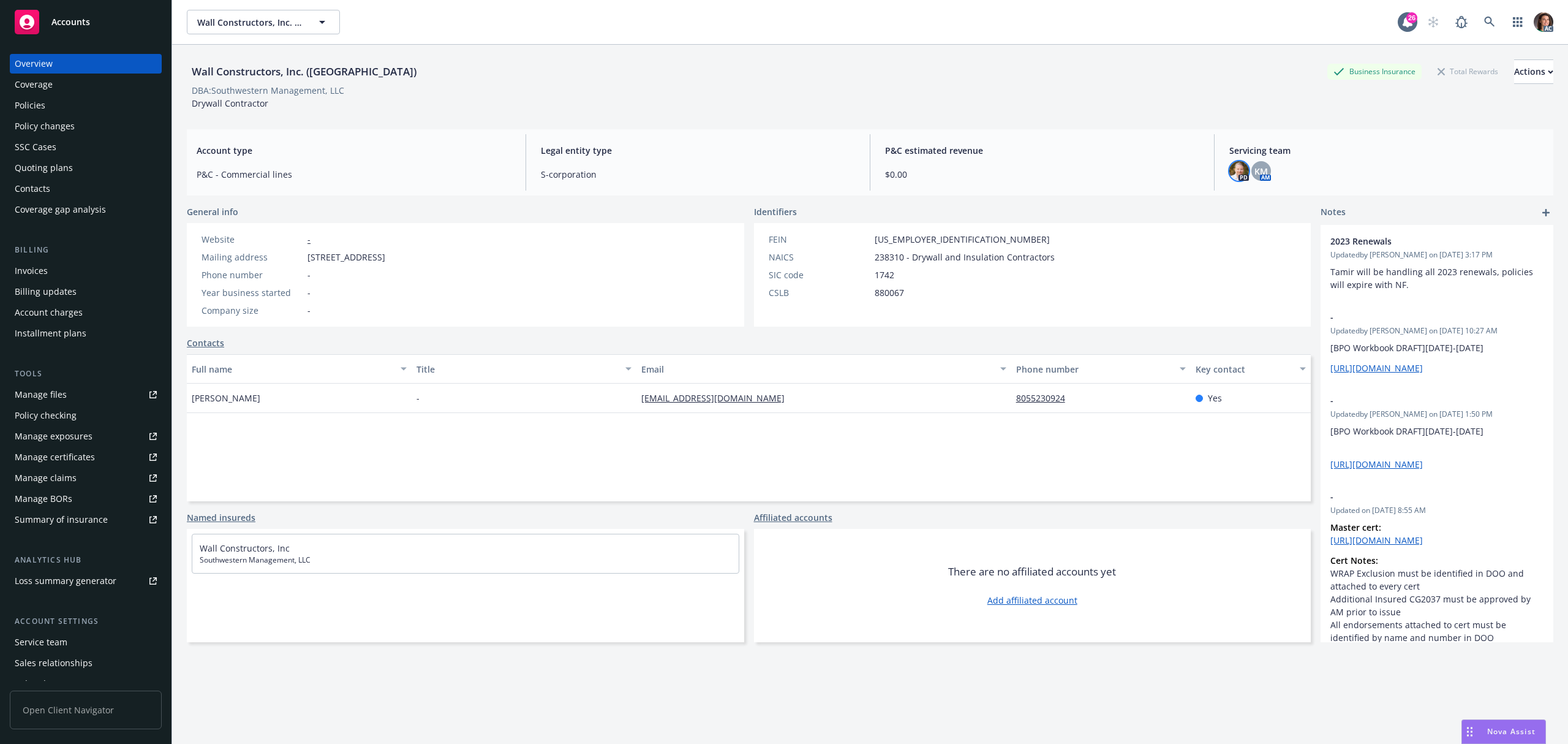
click at [1230, 172] on img at bounding box center [1238, 170] width 20 height 20
drag, startPoint x: 35, startPoint y: 109, endPoint x: 47, endPoint y: 109, distance: 12.0
click at [35, 109] on div "Policies" at bounding box center [30, 105] width 31 height 20
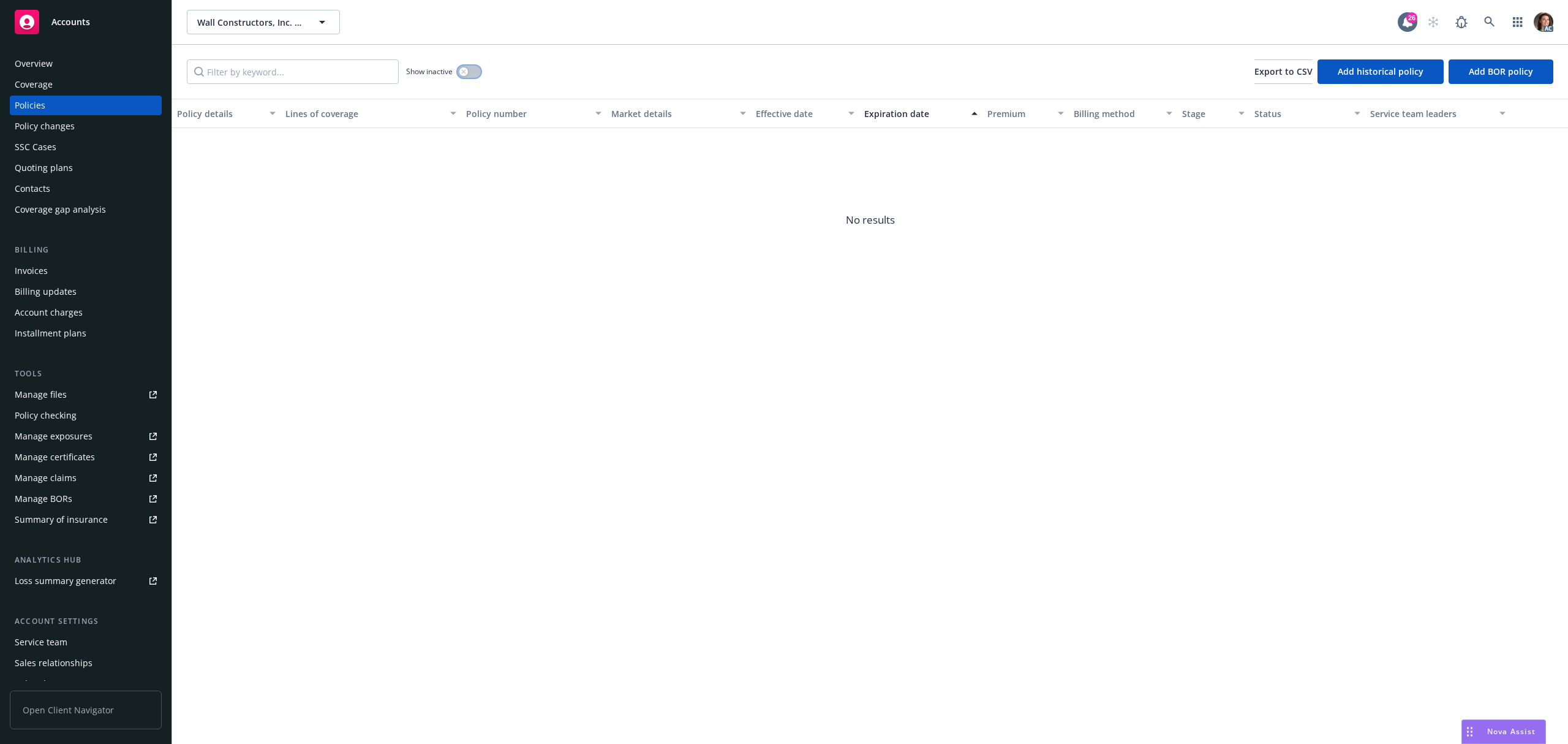
click at [476, 67] on button "button" at bounding box center [470, 72] width 24 height 13
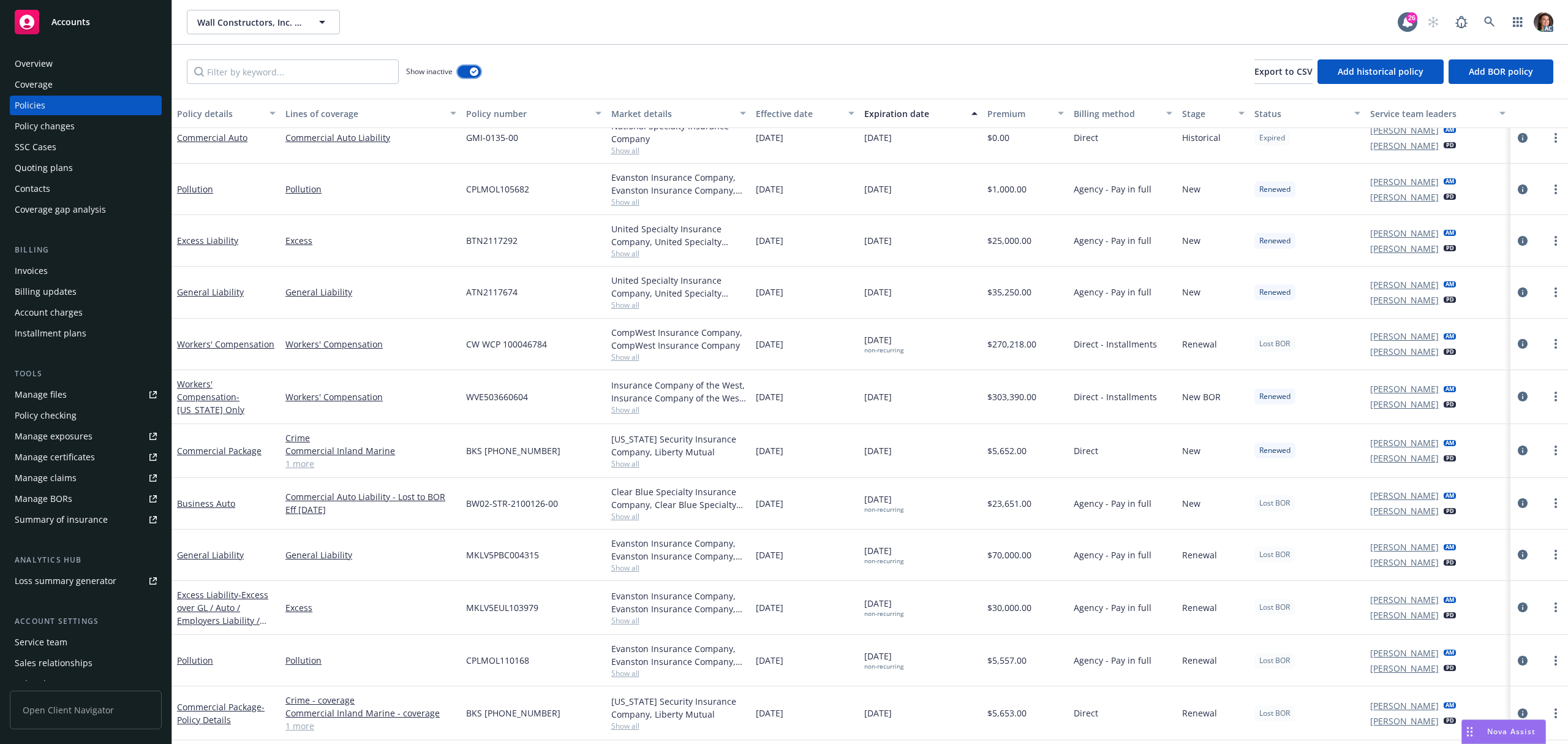
scroll to position [654, 0]
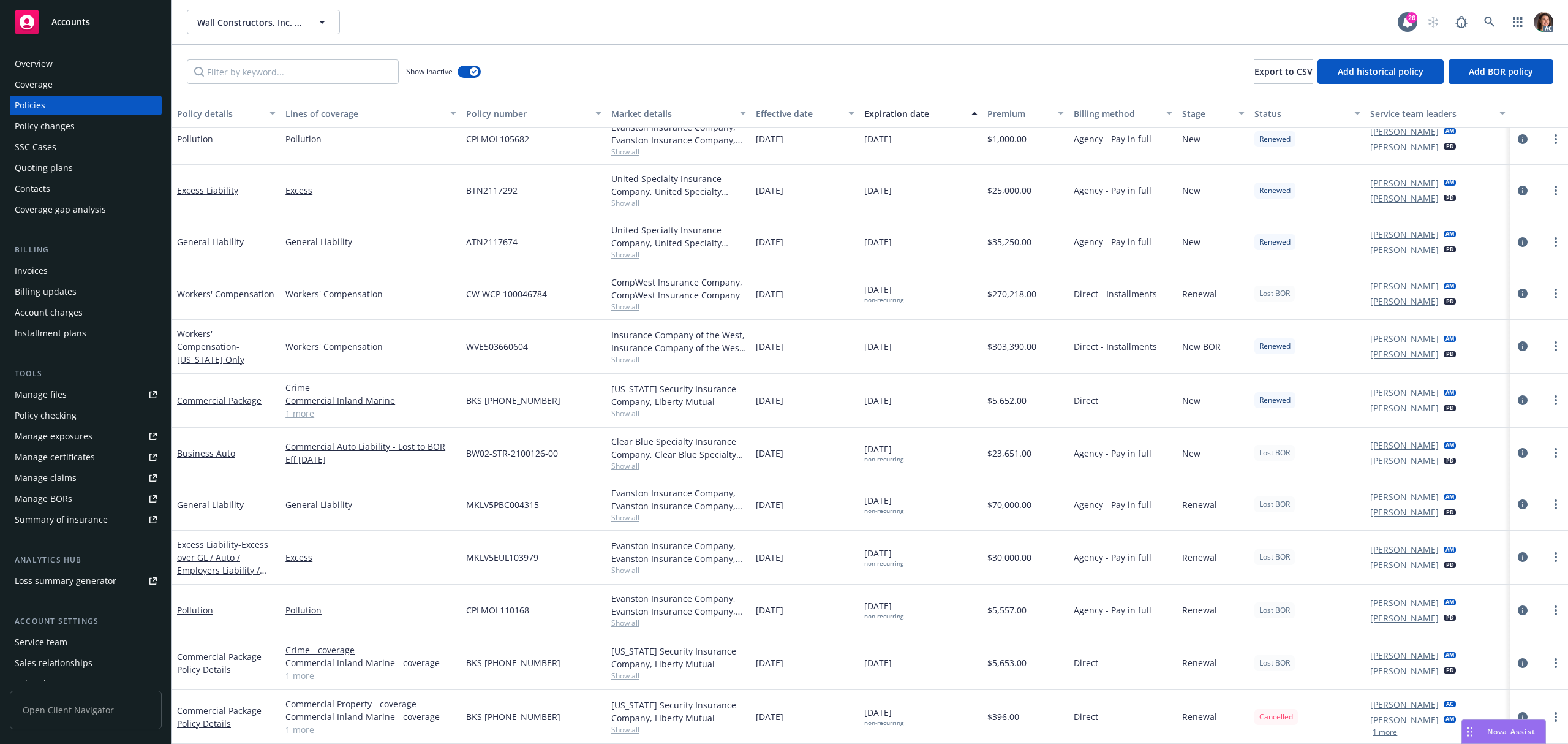
click at [1396, 561] on link "Tamir Lerner" at bounding box center [1404, 564] width 69 height 13
click at [1415, 594] on icon "close" at bounding box center [1413, 596] width 7 height 7
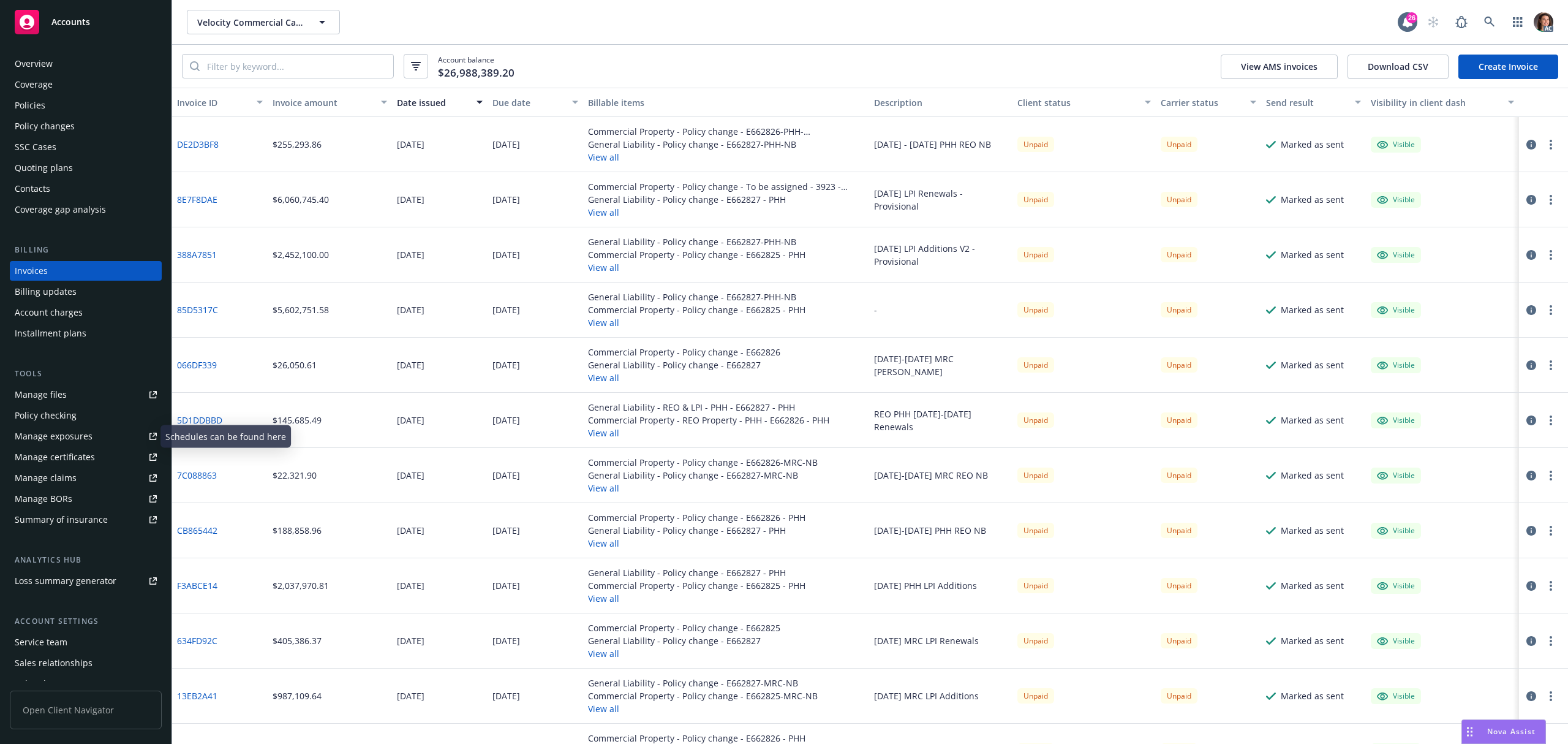
click at [58, 396] on div "Manage files" at bounding box center [41, 394] width 52 height 20
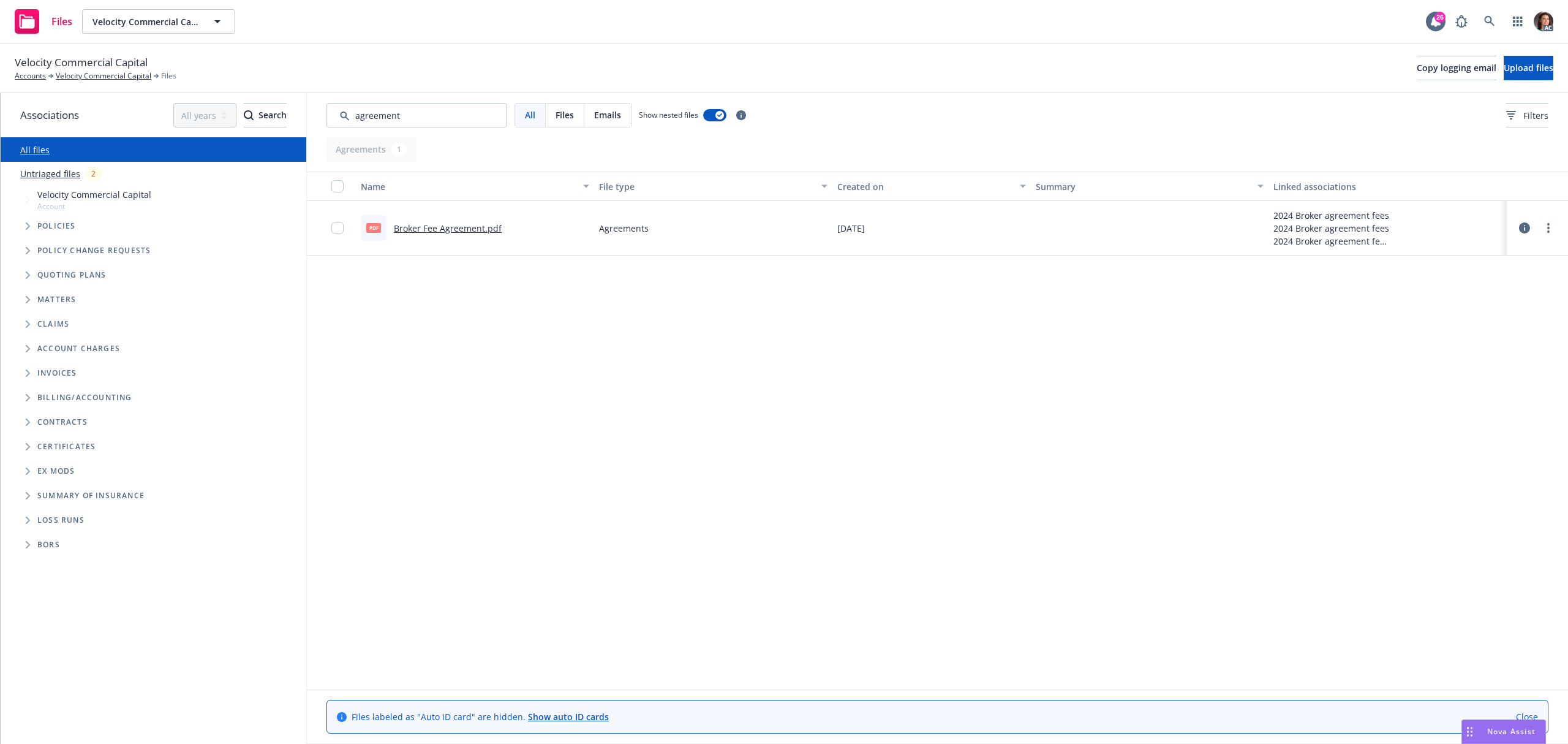
type input "agreement"
